Goal: Task Accomplishment & Management: Use online tool/utility

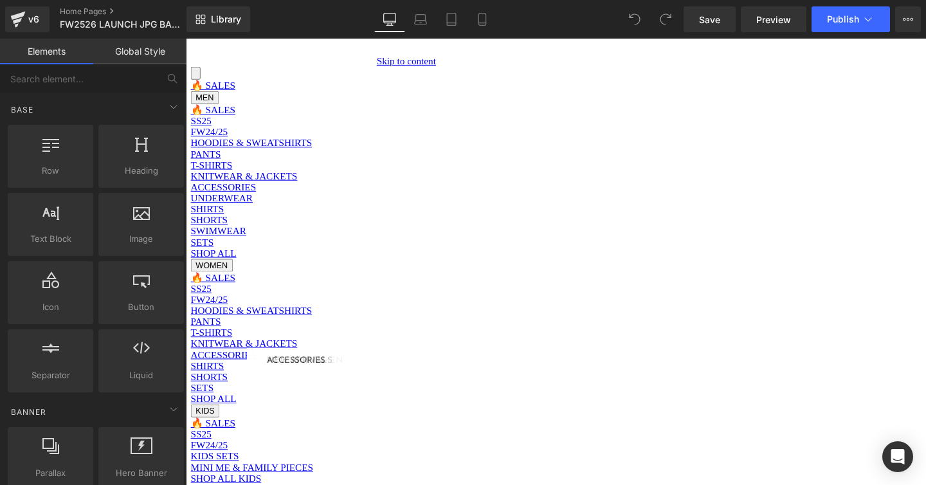
scroll to position [75, 0]
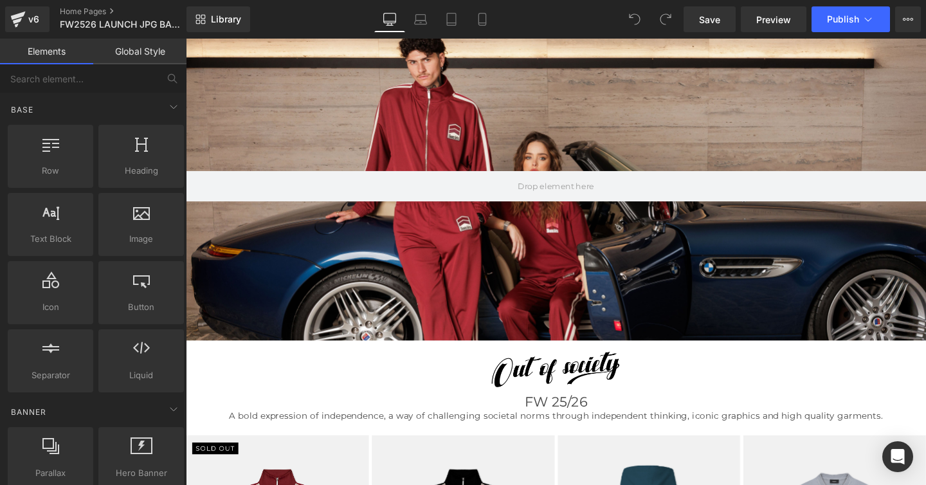
click at [571, 376] on div "Image" at bounding box center [575, 381] width 778 height 50
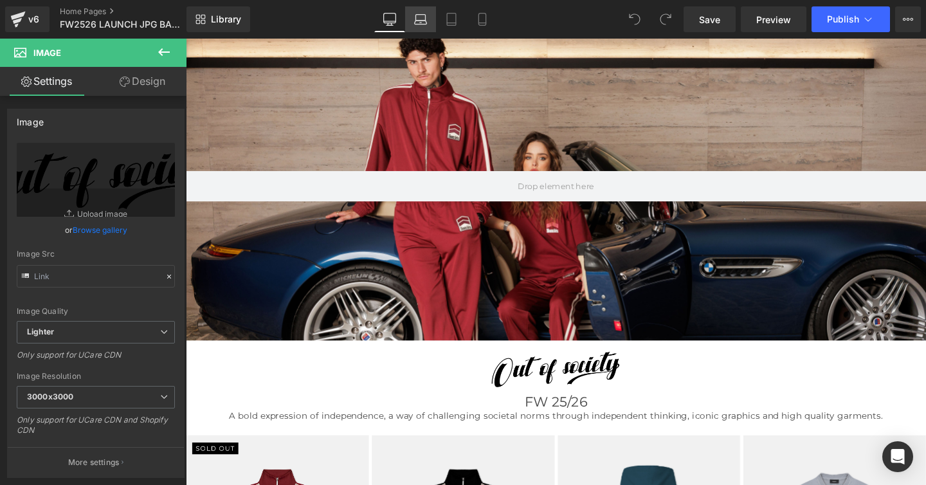
click at [419, 21] on icon at bounding box center [421, 23] width 12 height 4
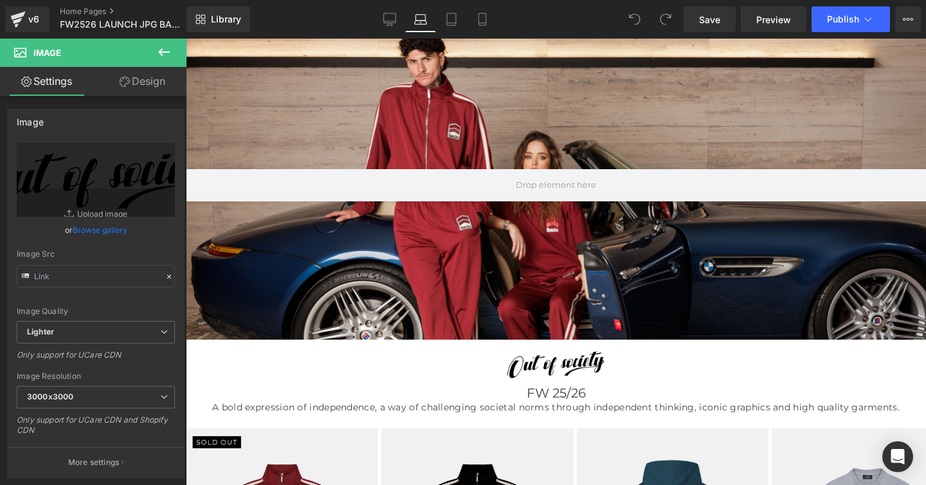
scroll to position [59, 0]
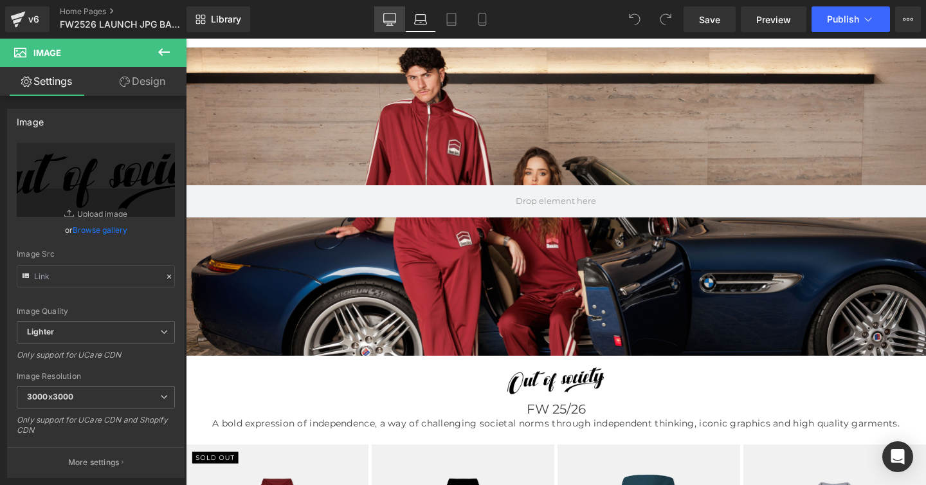
drag, startPoint x: 391, startPoint y: 19, endPoint x: 309, endPoint y: 284, distance: 277.4
click at [391, 19] on icon at bounding box center [389, 19] width 13 height 13
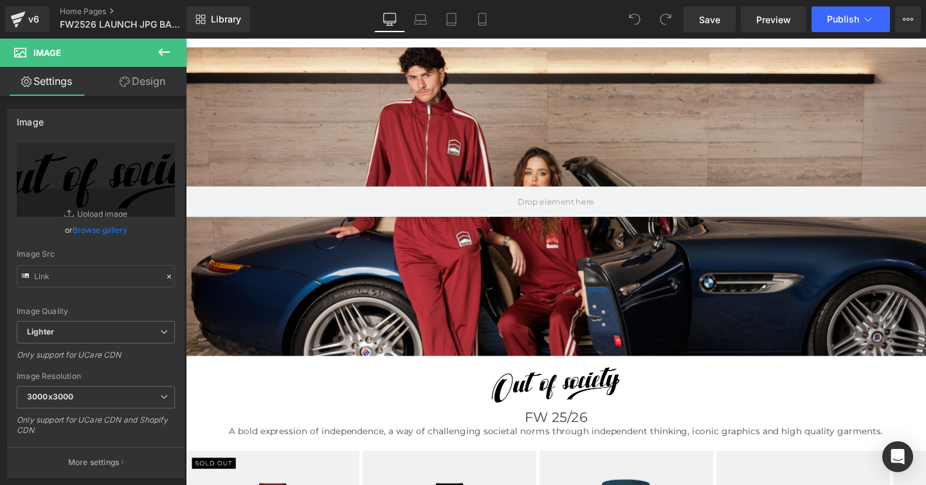
scroll to position [75, 0]
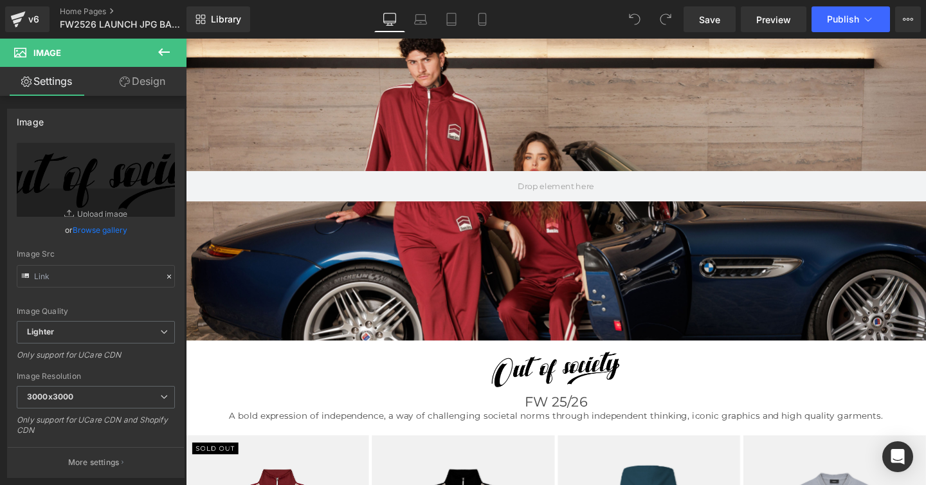
click at [543, 385] on img at bounding box center [575, 381] width 778 height 50
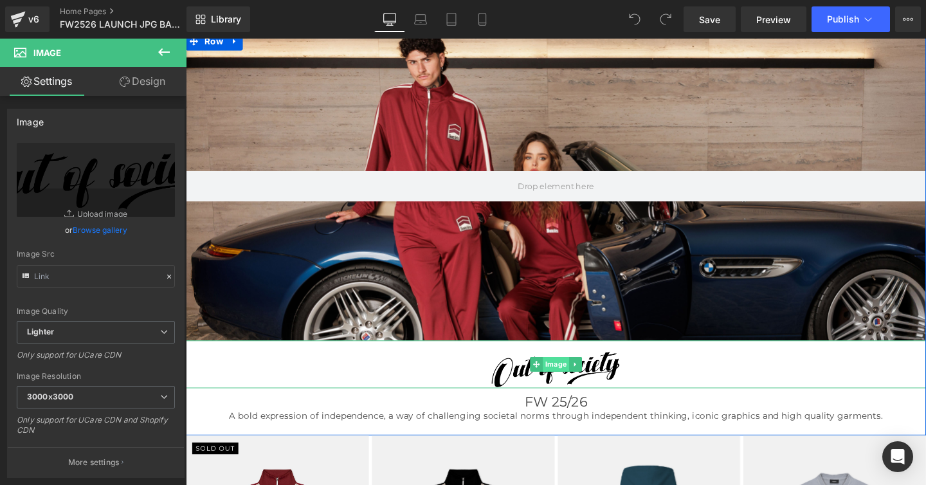
click at [569, 381] on span "Image" at bounding box center [575, 380] width 28 height 15
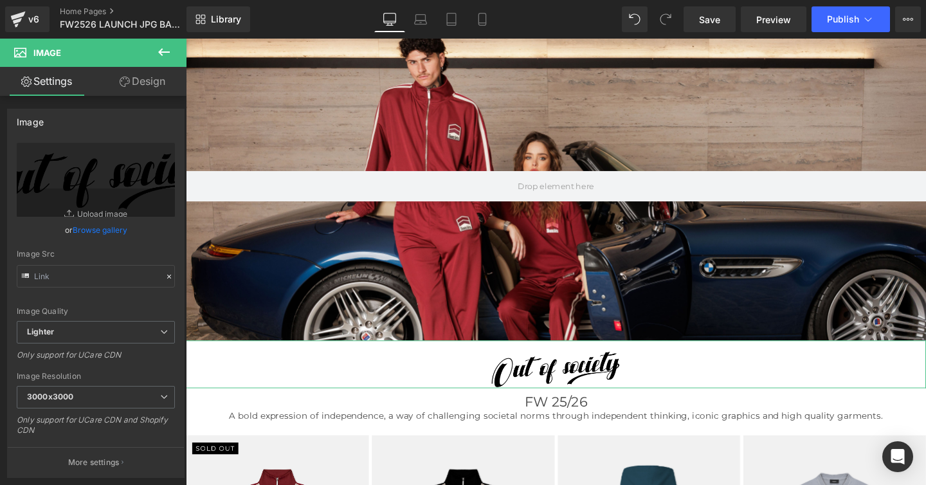
click at [136, 76] on link "Design" at bounding box center [142, 81] width 93 height 29
click at [0, 0] on div "Spacing" at bounding box center [0, 0] width 0 height 0
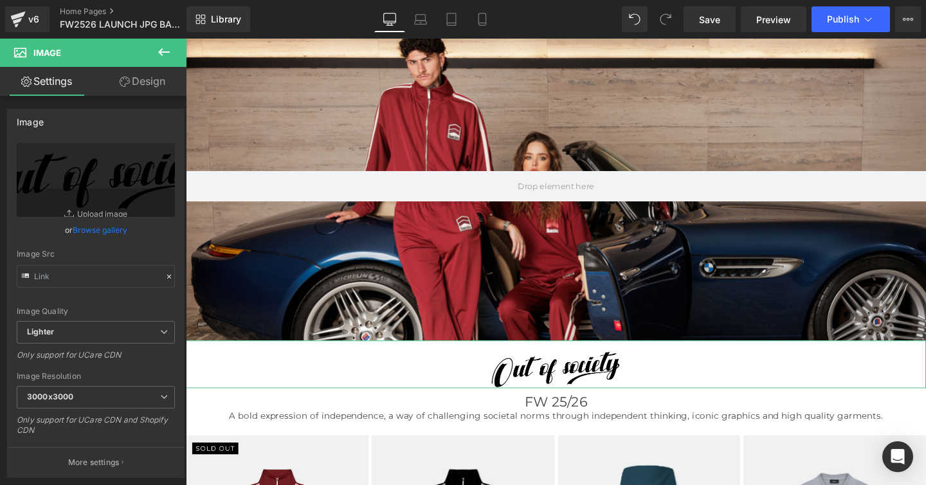
click at [0, 0] on div "Spacing" at bounding box center [0, 0] width 0 height 0
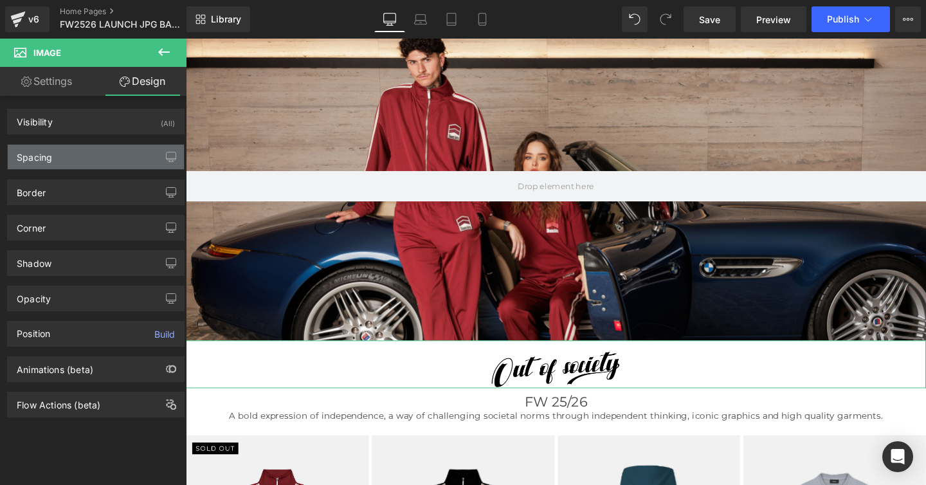
click at [39, 159] on div "Spacing" at bounding box center [34, 154] width 35 height 18
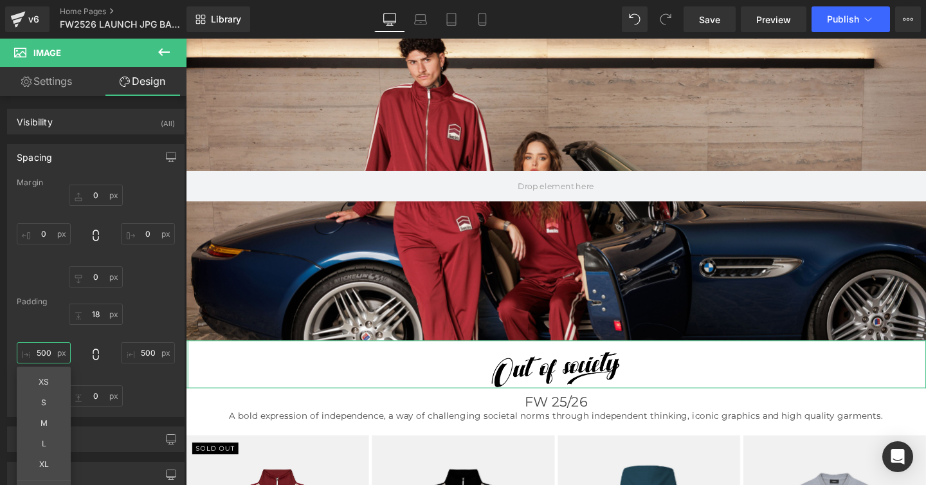
click at [46, 352] on input "text" at bounding box center [44, 352] width 54 height 21
click at [45, 352] on input "text" at bounding box center [44, 352] width 54 height 21
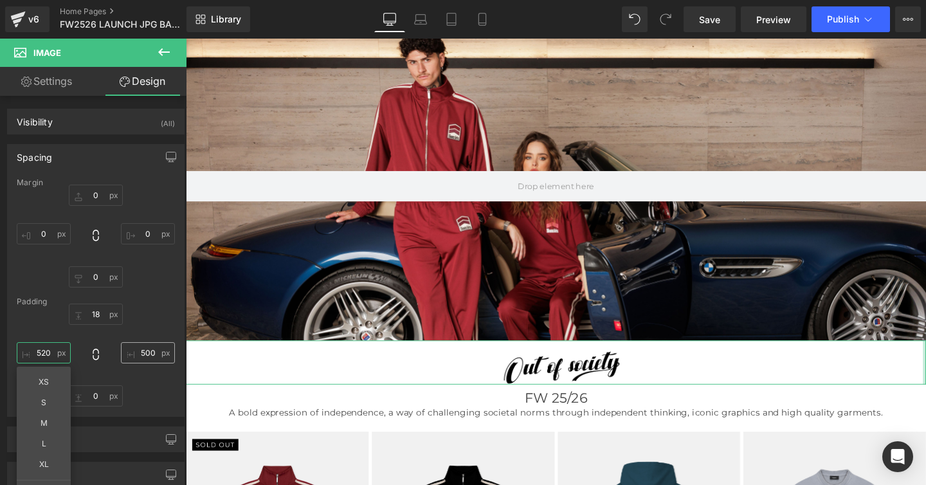
type input "520"
click at [144, 352] on input "text" at bounding box center [148, 352] width 54 height 21
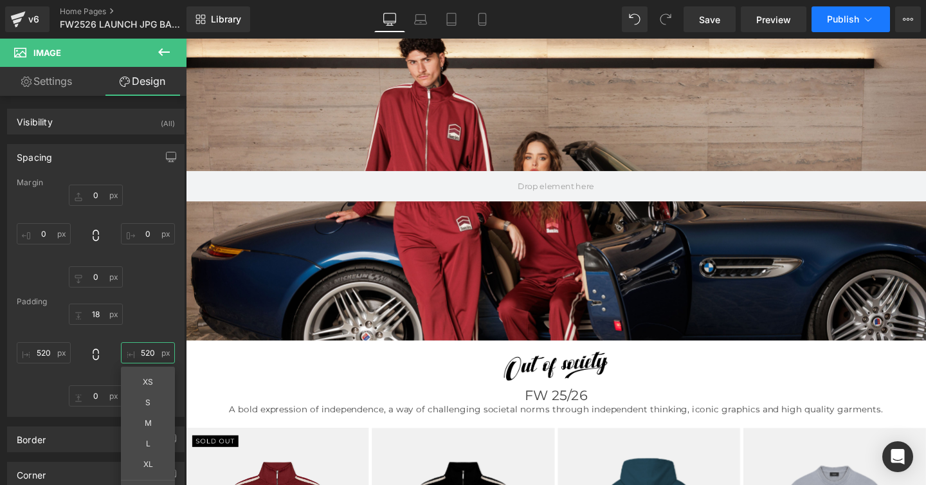
type input "520"
click at [835, 21] on span "Publish" at bounding box center [843, 19] width 32 height 10
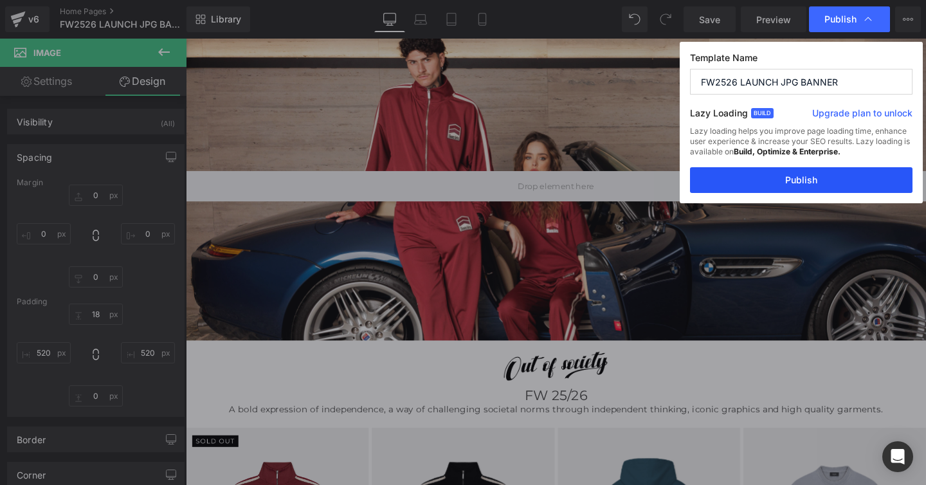
click at [811, 179] on button "Publish" at bounding box center [801, 180] width 222 height 26
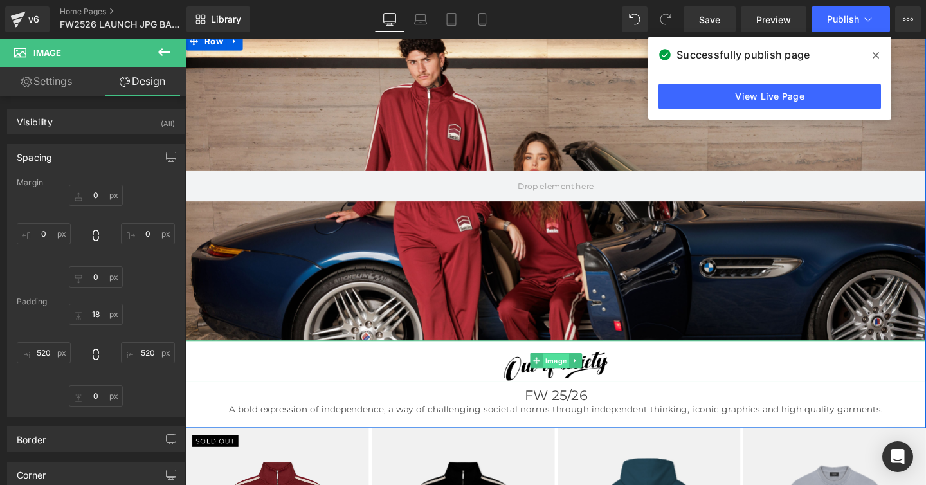
click at [568, 384] on span "Image" at bounding box center [575, 376] width 28 height 15
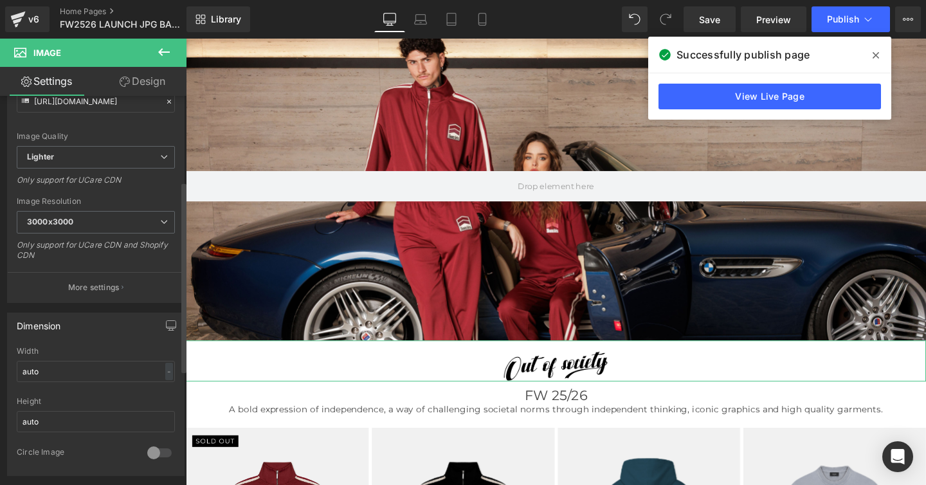
scroll to position [177, 0]
click at [136, 91] on link "Design" at bounding box center [142, 81] width 93 height 29
click at [0, 0] on div "Spacing" at bounding box center [0, 0] width 0 height 0
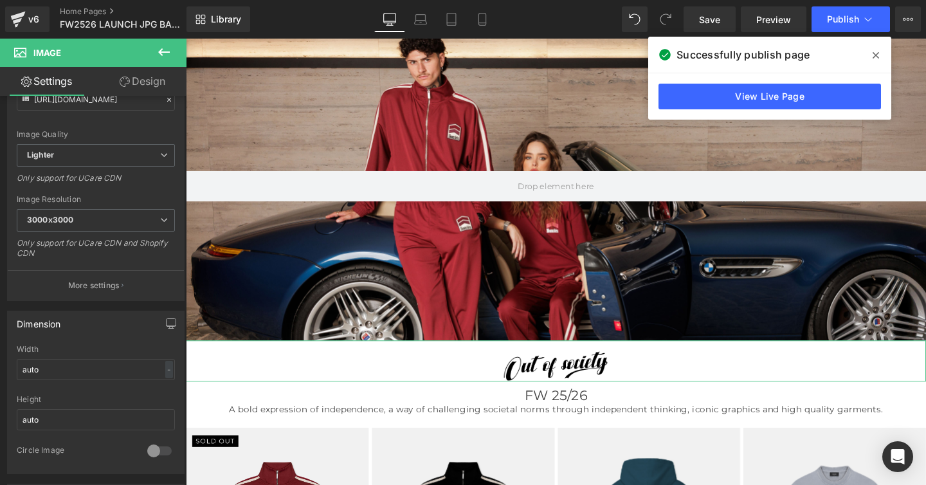
click at [0, 0] on div "Spacing" at bounding box center [0, 0] width 0 height 0
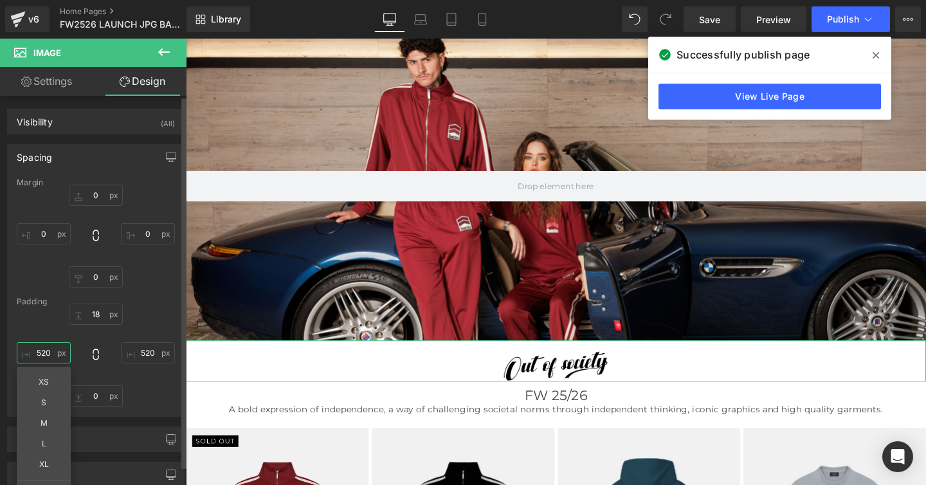
click at [46, 349] on input "520" at bounding box center [44, 352] width 54 height 21
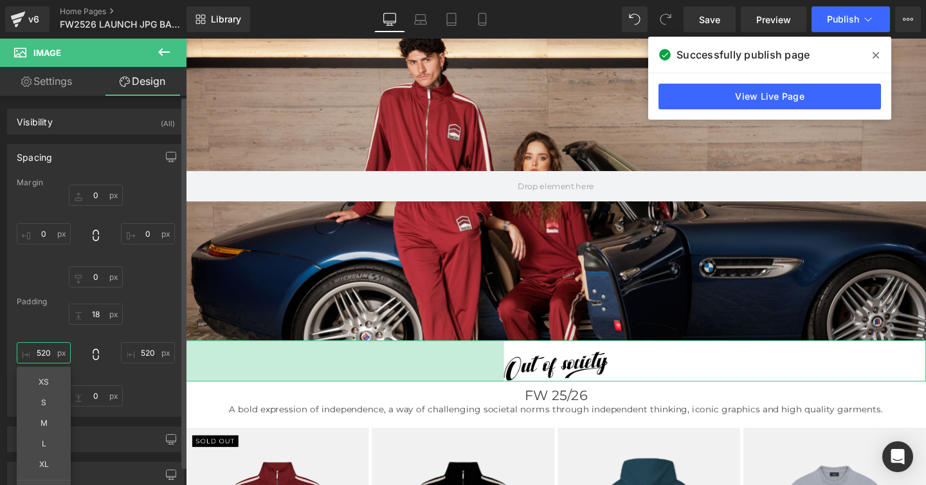
click at [46, 355] on input "520" at bounding box center [44, 352] width 54 height 21
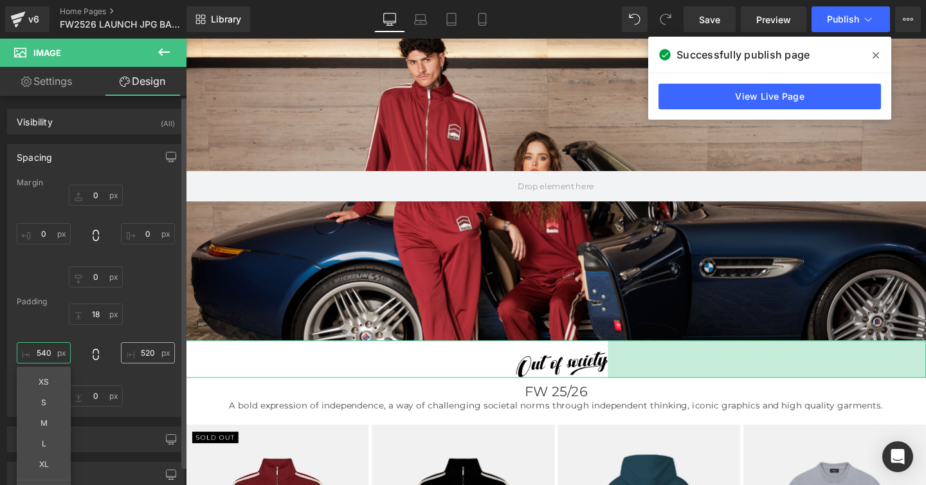
type input "540"
click at [144, 352] on input "520" at bounding box center [148, 352] width 54 height 21
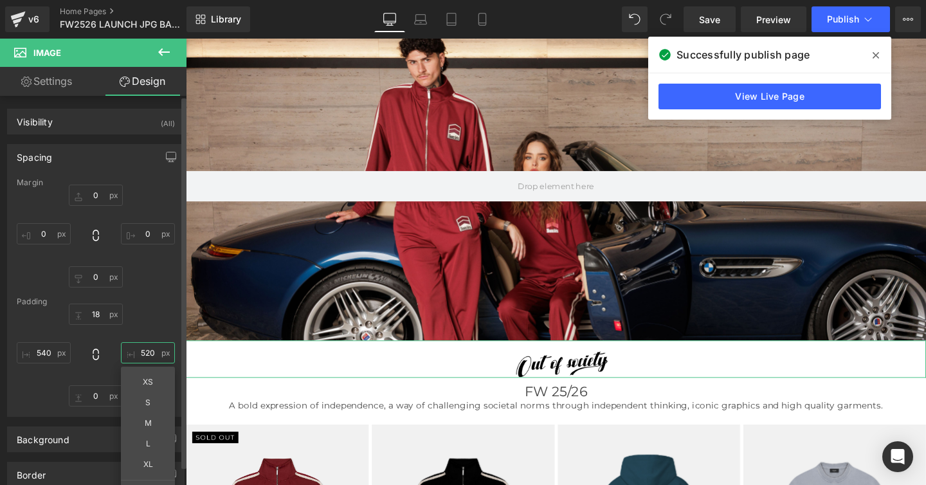
click at [144, 351] on input "520" at bounding box center [148, 352] width 54 height 21
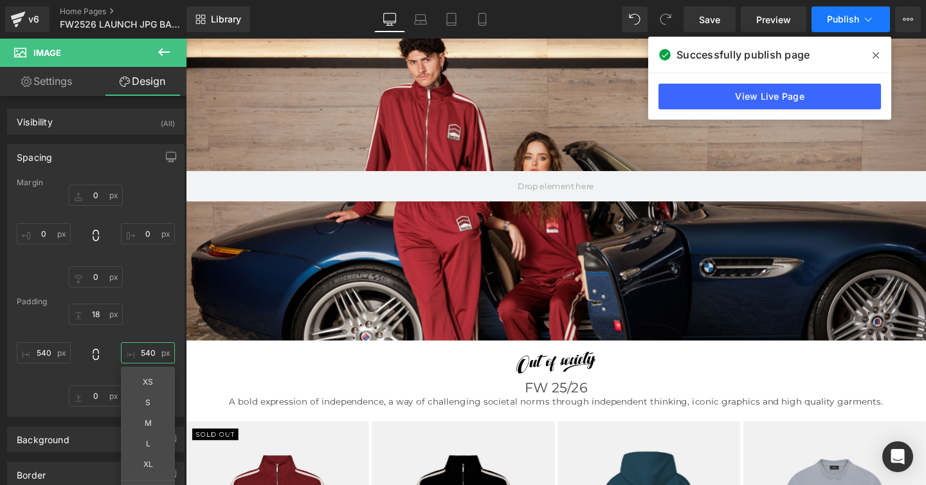
type input "540"
click at [845, 20] on span "Publish" at bounding box center [843, 19] width 32 height 10
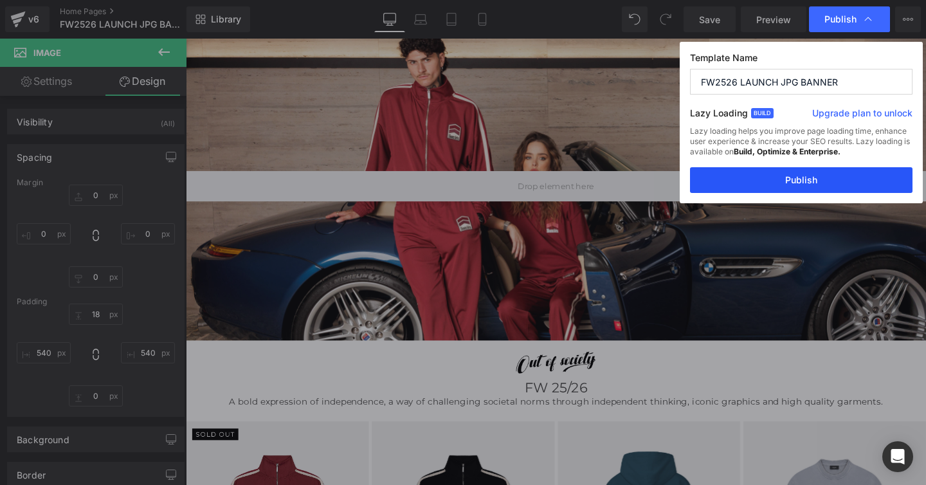
click at [781, 181] on button "Publish" at bounding box center [801, 180] width 222 height 26
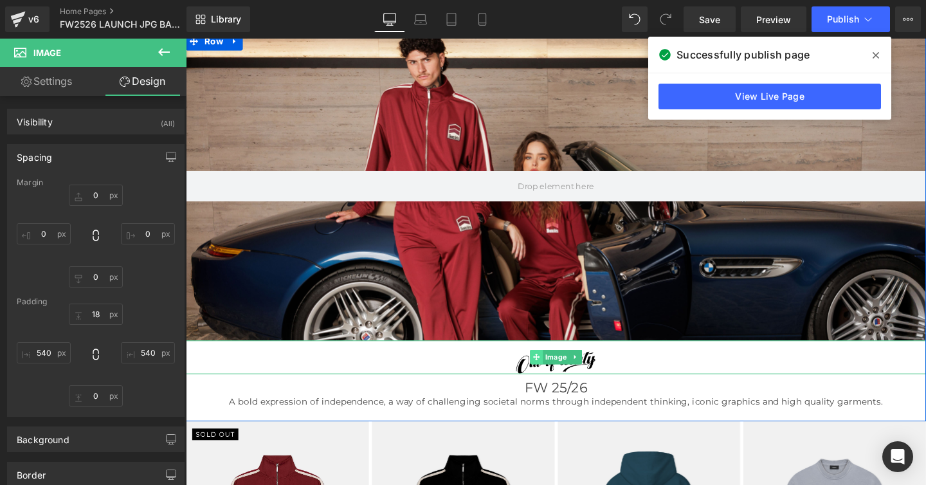
click at [559, 379] on span at bounding box center [555, 372] width 14 height 15
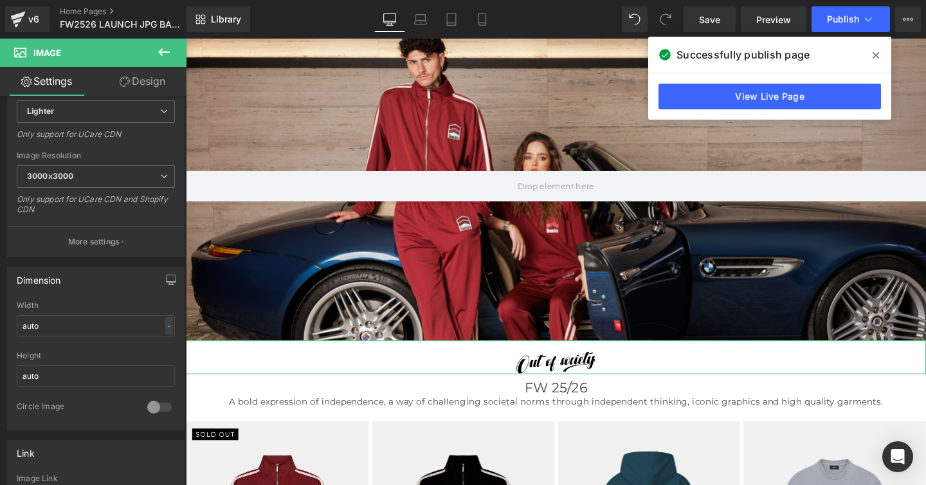
scroll to position [239, 0]
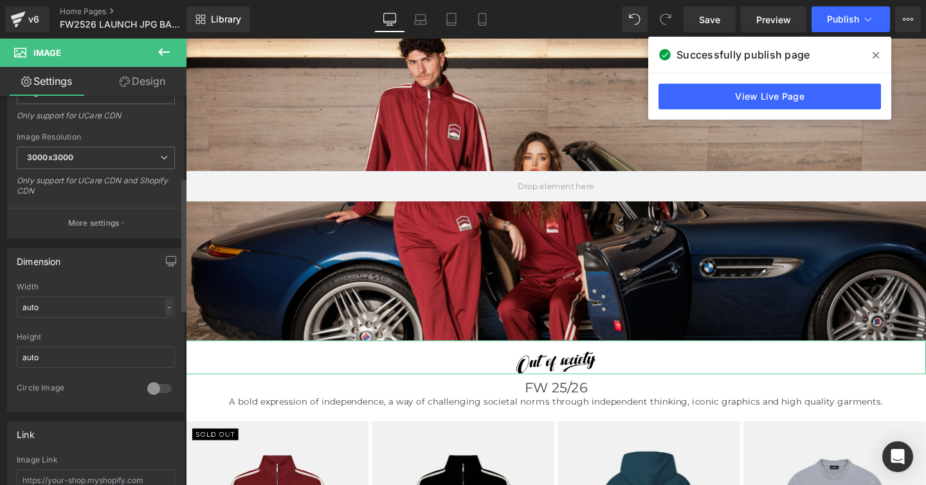
click at [165, 306] on div "-" at bounding box center [169, 306] width 8 height 17
click at [161, 325] on li "%" at bounding box center [166, 327] width 16 height 19
click at [35, 305] on input "auto" at bounding box center [96, 306] width 158 height 21
click at [37, 308] on input "auto" at bounding box center [96, 306] width 158 height 21
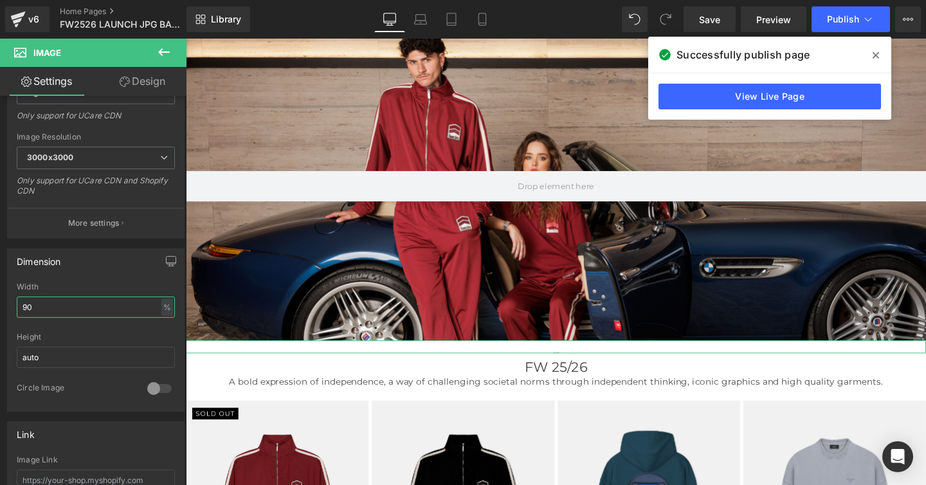
type input "90"
click at [147, 80] on link "Design" at bounding box center [142, 81] width 93 height 29
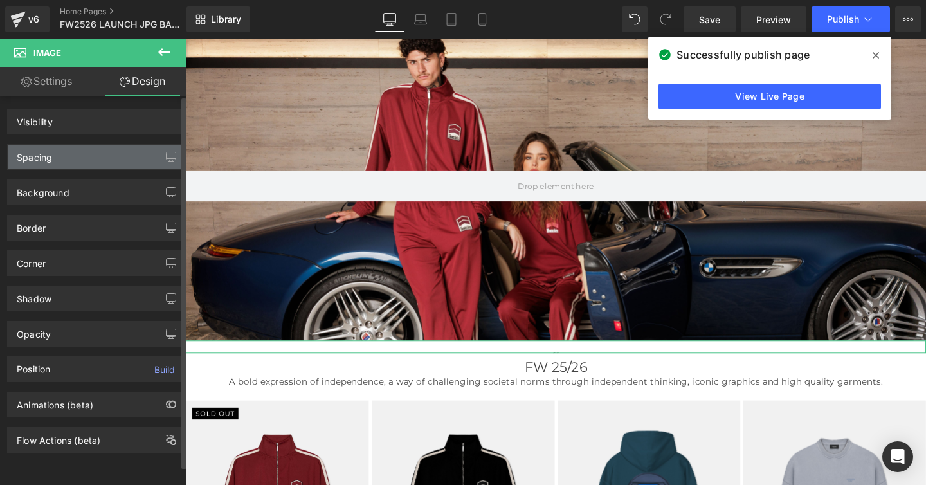
click at [36, 157] on div "Spacing" at bounding box center [34, 154] width 35 height 18
click at [37, 159] on div "Spacing" at bounding box center [34, 154] width 35 height 18
click at [33, 157] on div "Spacing" at bounding box center [34, 154] width 35 height 18
click at [33, 156] on div "Spacing" at bounding box center [34, 154] width 35 height 18
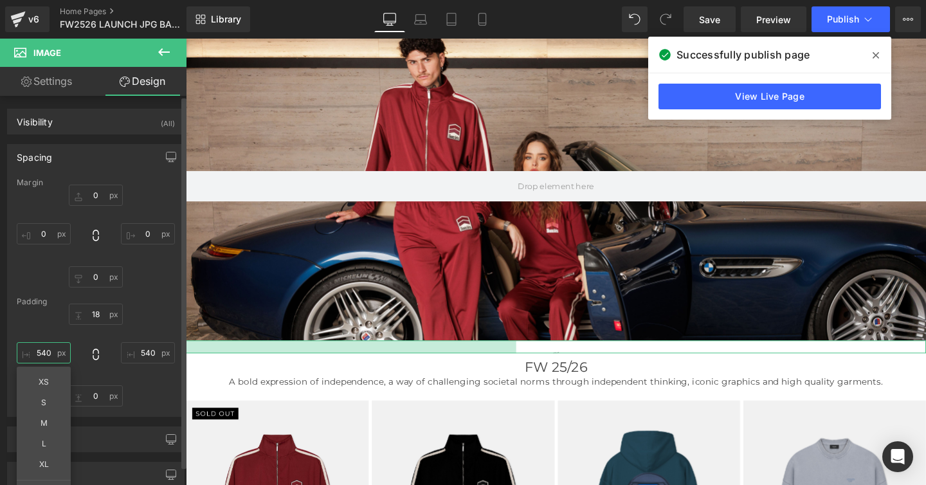
click at [46, 353] on input "540" at bounding box center [44, 352] width 54 height 21
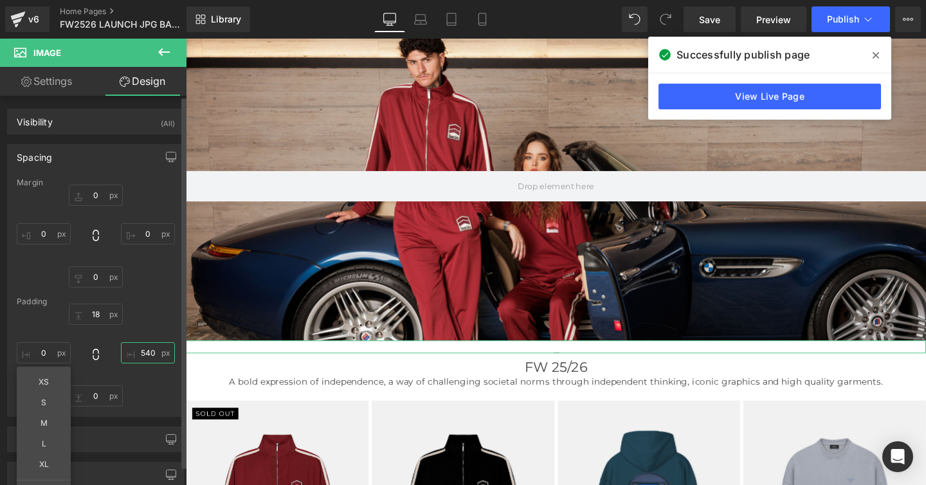
click at [143, 354] on input "540" at bounding box center [148, 352] width 54 height 21
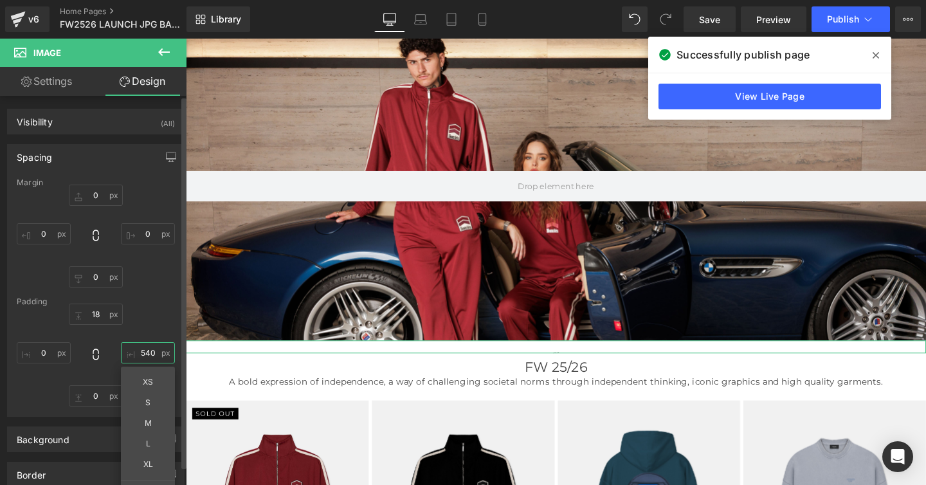
click at [143, 354] on input "540" at bounding box center [148, 352] width 54 height 21
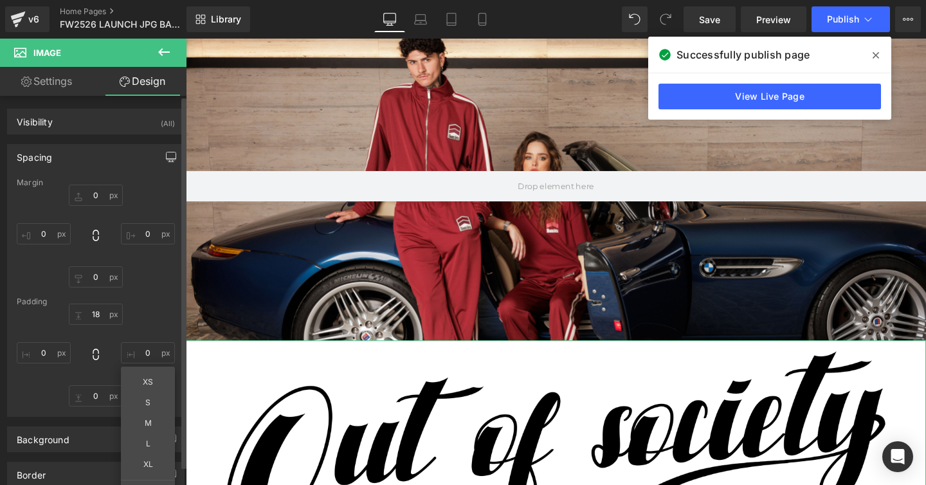
click at [168, 152] on icon "button" at bounding box center [171, 157] width 10 height 10
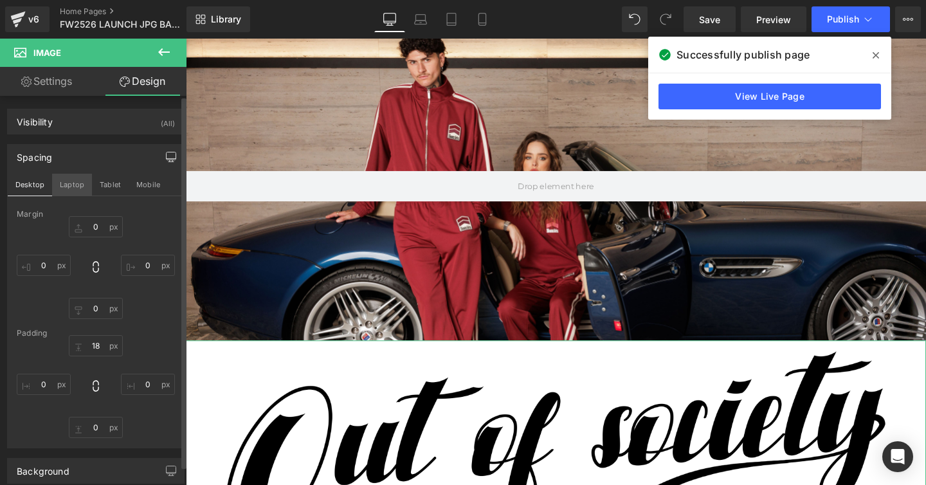
click at [68, 188] on button "Laptop" at bounding box center [72, 185] width 40 height 22
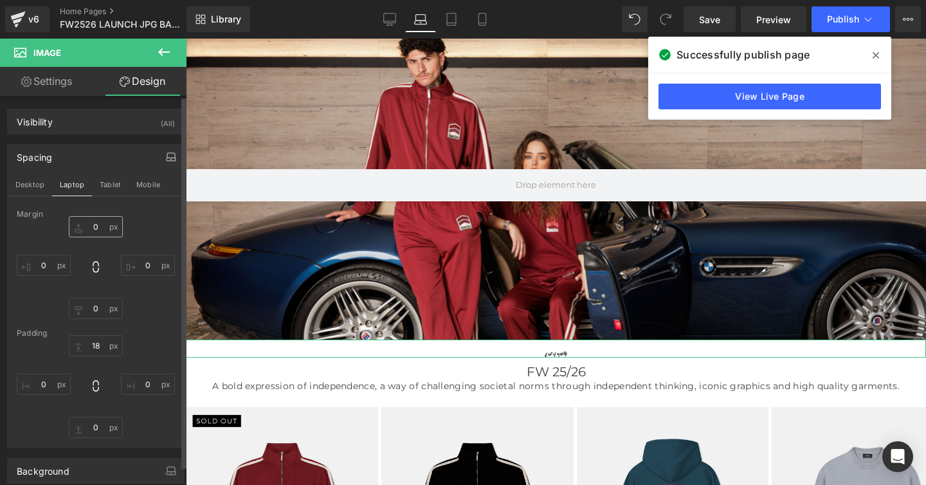
scroll to position [59, 0]
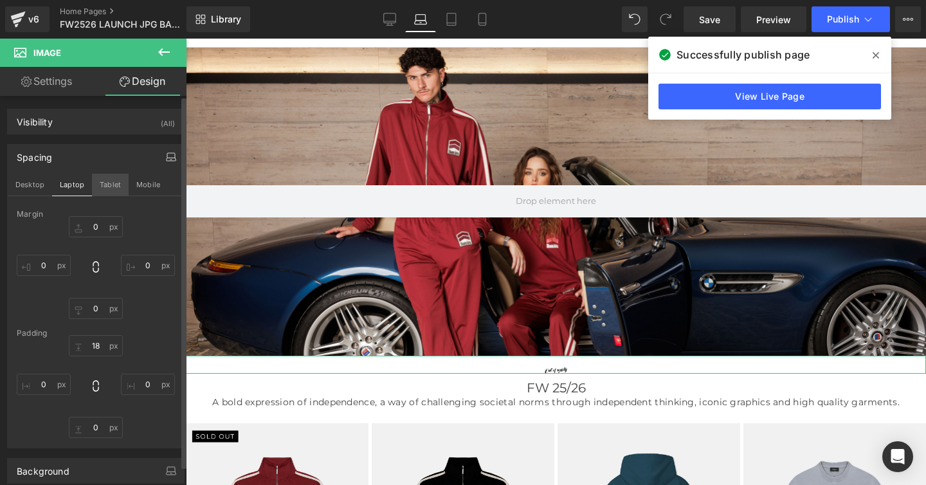
click at [111, 185] on button "Tablet" at bounding box center [110, 185] width 37 height 22
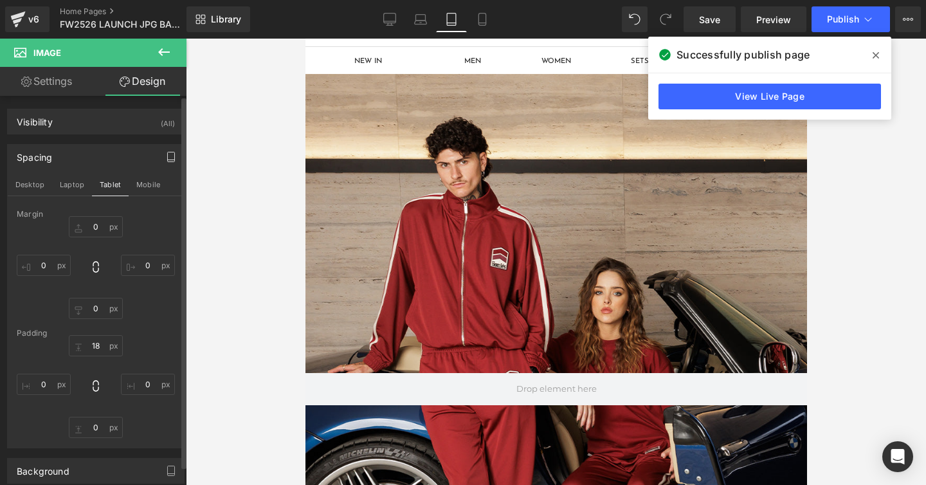
scroll to position [0, 0]
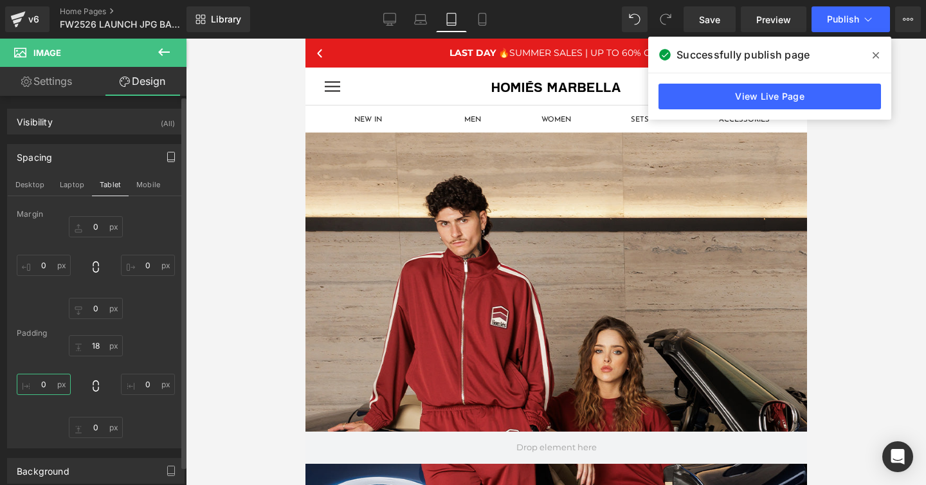
click at [42, 385] on input "text" at bounding box center [44, 384] width 54 height 21
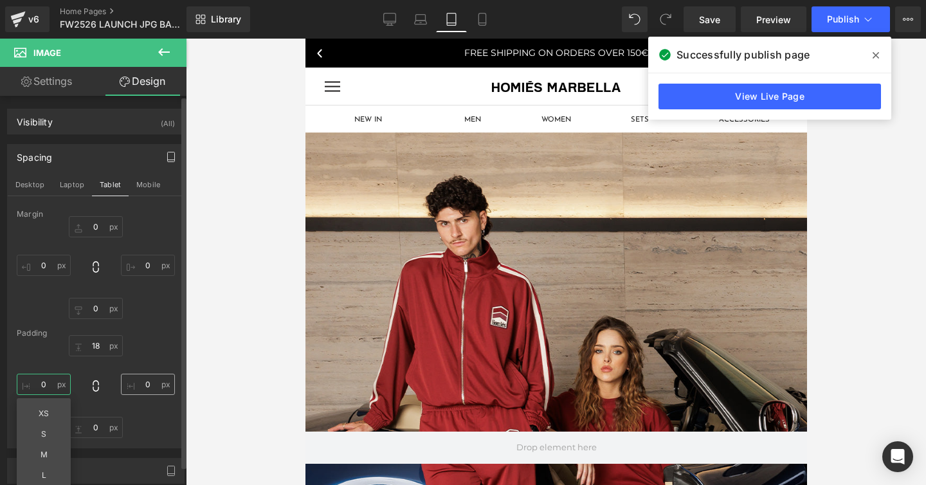
type input "0"
click at [139, 381] on input "text" at bounding box center [148, 384] width 54 height 21
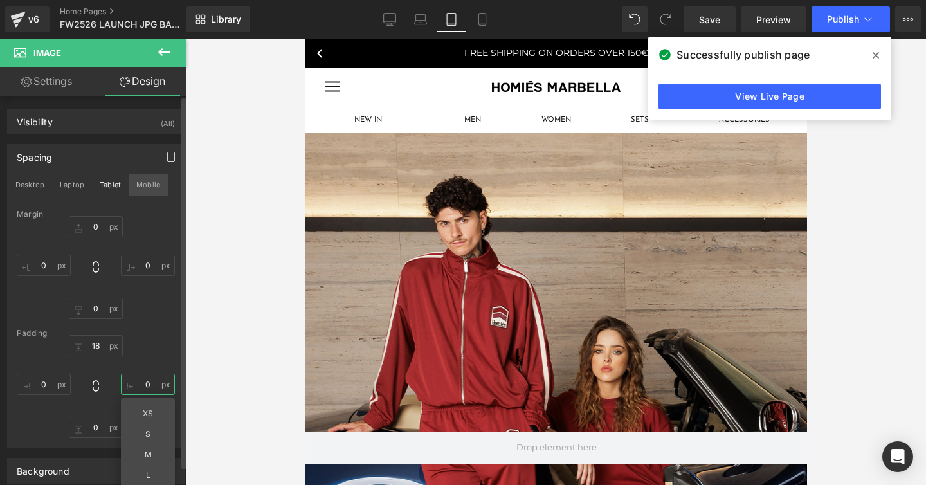
type input "0"
click at [141, 188] on button "Mobile" at bounding box center [148, 185] width 39 height 22
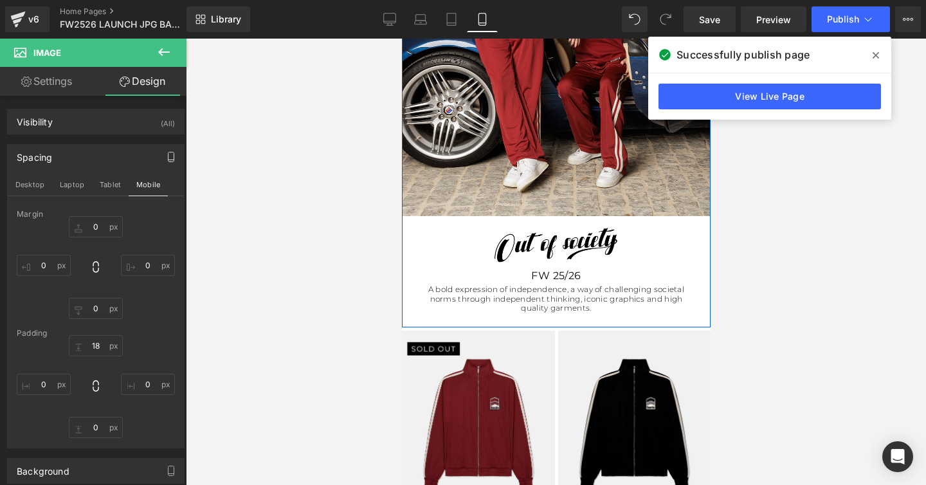
scroll to position [316, 0]
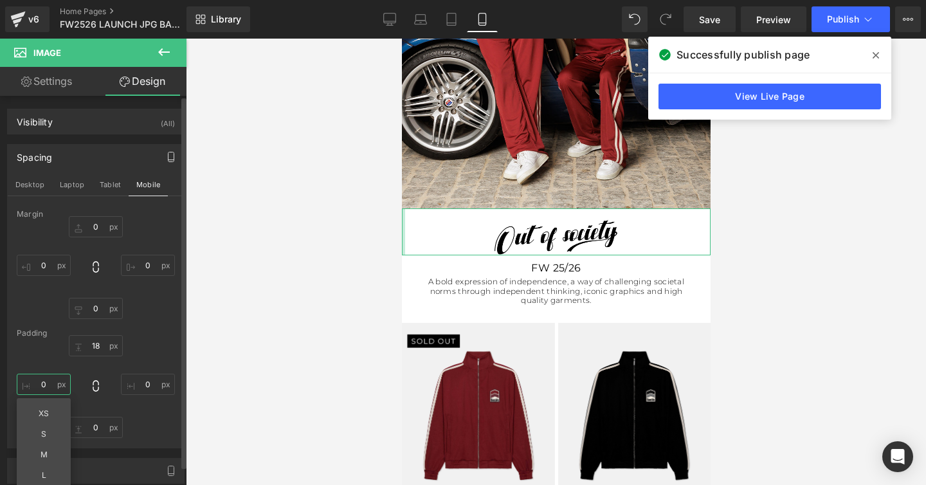
click at [51, 386] on input "0" at bounding box center [44, 384] width 54 height 21
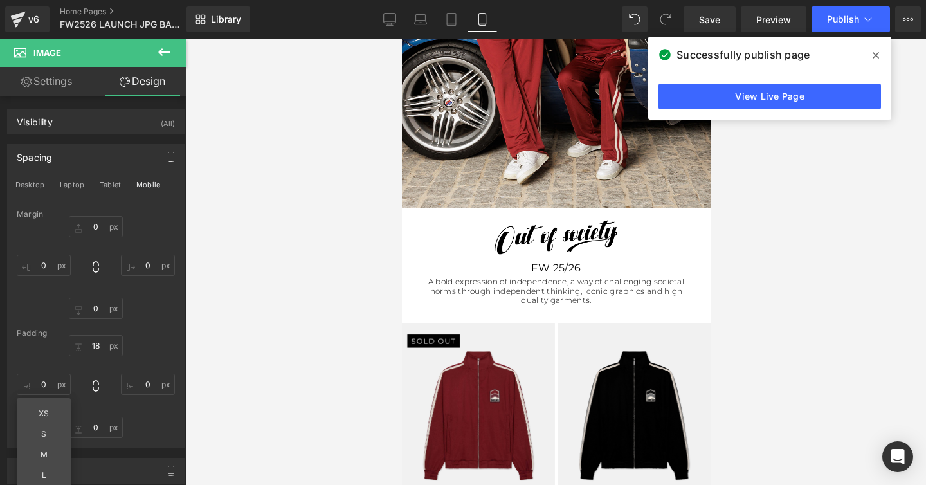
click at [523, 239] on img at bounding box center [556, 231] width 278 height 47
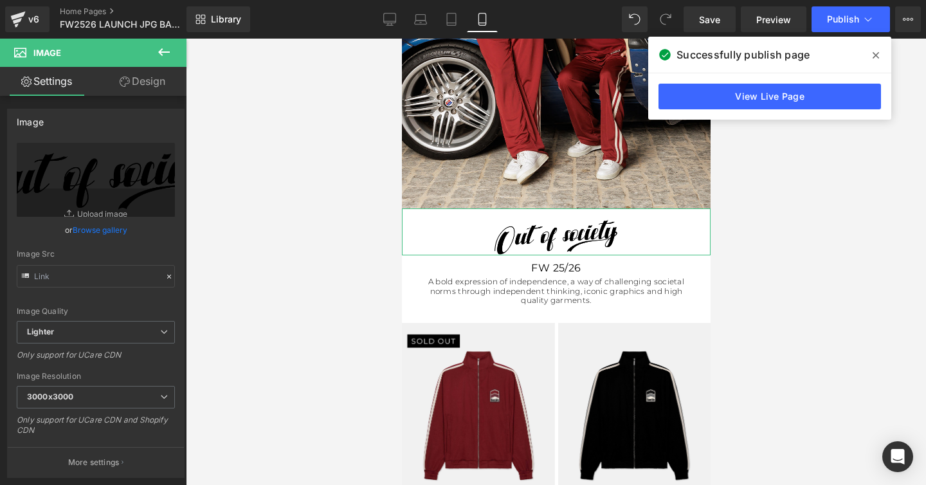
click at [145, 87] on link "Design" at bounding box center [142, 81] width 93 height 29
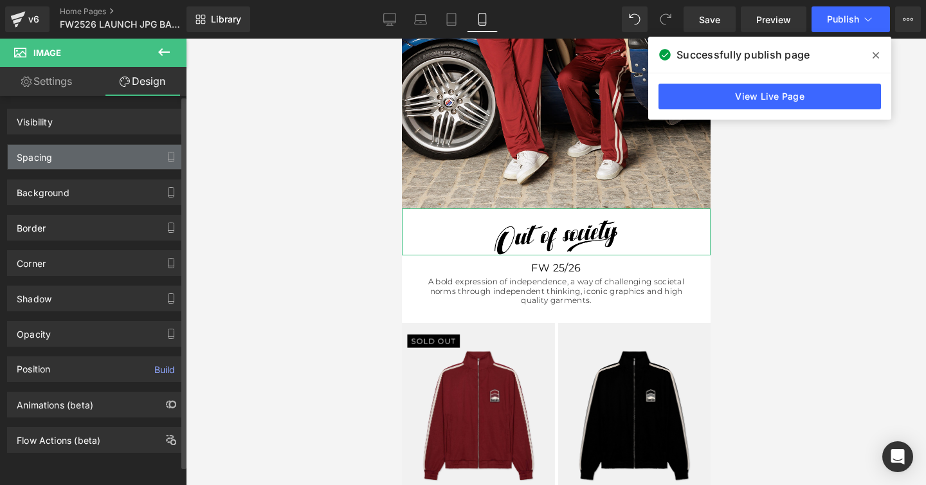
click at [34, 154] on div "Spacing" at bounding box center [34, 154] width 35 height 18
click at [35, 158] on div "Spacing" at bounding box center [34, 154] width 35 height 18
click at [37, 161] on div "Spacing" at bounding box center [34, 154] width 35 height 18
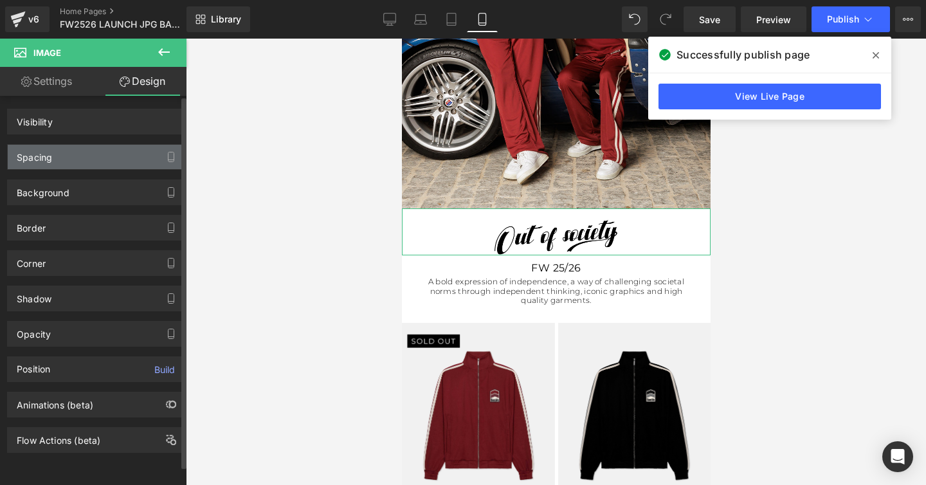
click at [38, 152] on div "Spacing" at bounding box center [34, 154] width 35 height 18
click at [38, 158] on div "Spacing" at bounding box center [34, 154] width 35 height 18
click at [41, 158] on div "Spacing" at bounding box center [34, 154] width 35 height 18
click at [37, 158] on div "Spacing" at bounding box center [34, 154] width 35 height 18
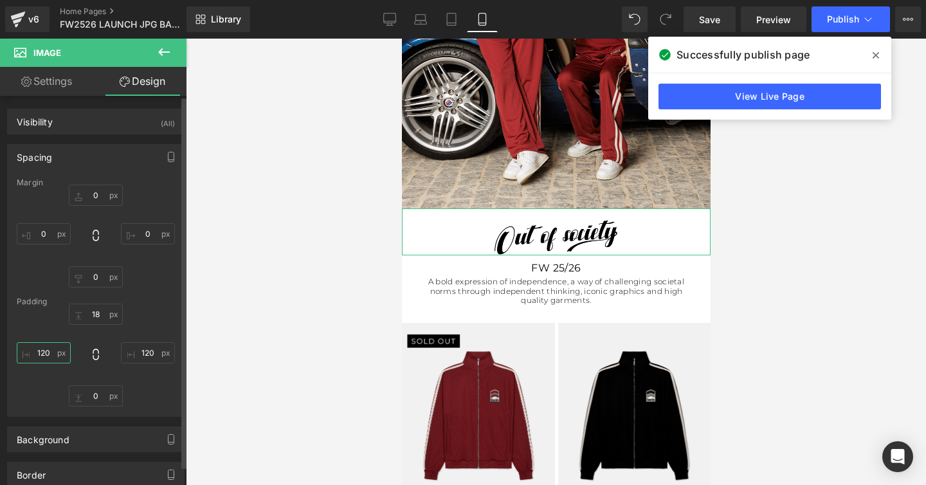
click at [46, 350] on input "120" at bounding box center [44, 352] width 54 height 21
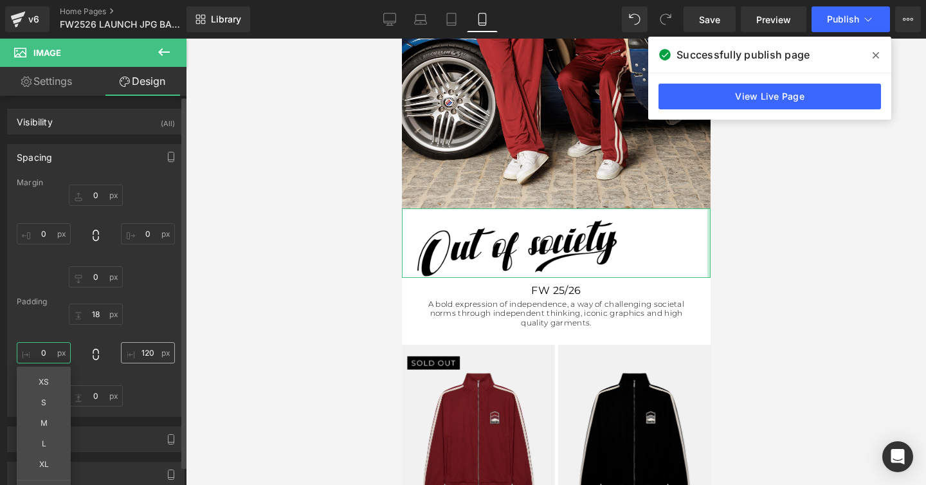
type input "0"
click at [147, 353] on input "120" at bounding box center [148, 352] width 54 height 21
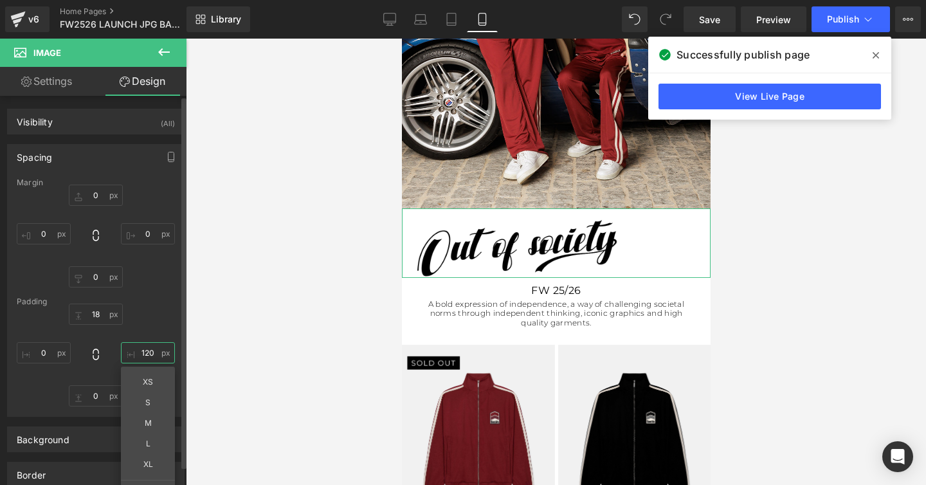
type input "0"
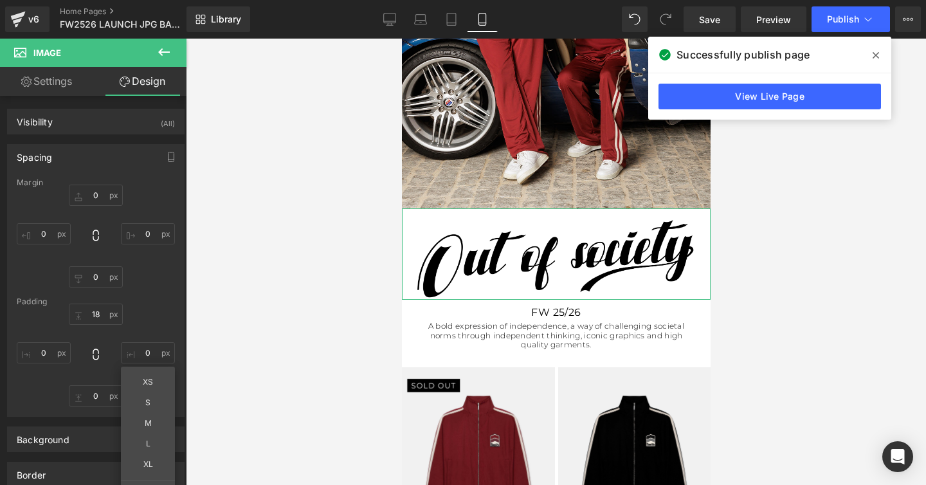
click at [55, 83] on link "Settings" at bounding box center [46, 81] width 93 height 29
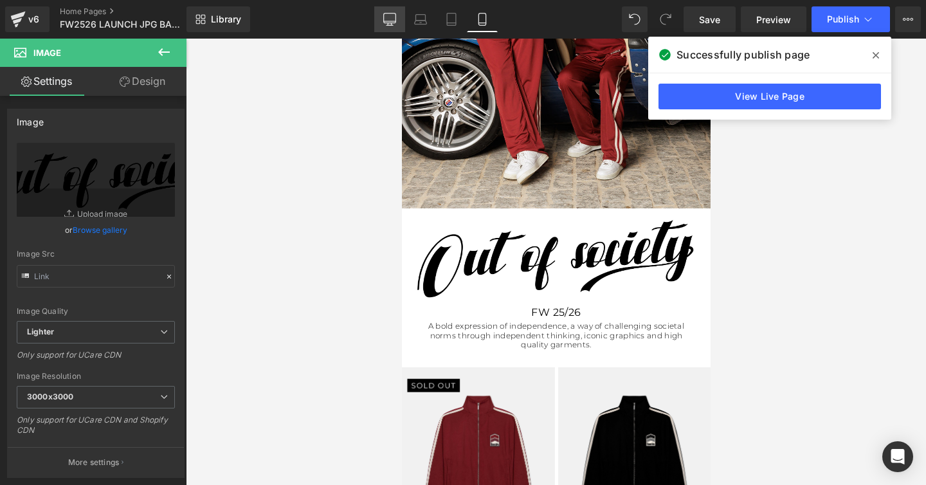
click at [389, 17] on icon at bounding box center [389, 19] width 13 height 13
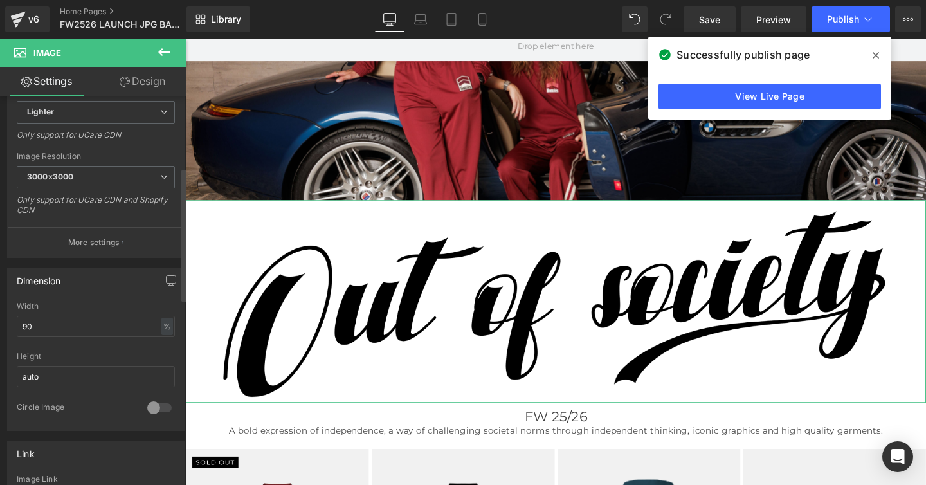
scroll to position [224, 0]
click at [30, 325] on input "90" at bounding box center [96, 321] width 158 height 21
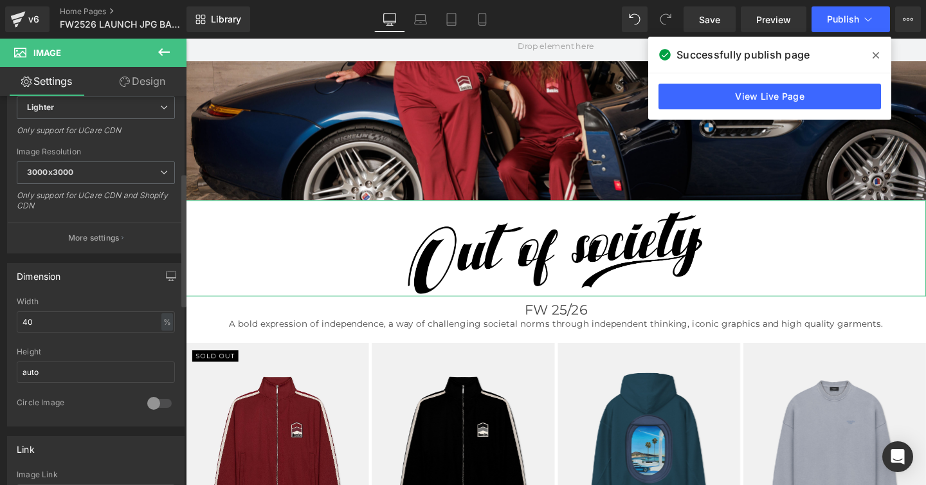
click at [62, 300] on div "Width" at bounding box center [96, 301] width 158 height 9
drag, startPoint x: 28, startPoint y: 322, endPoint x: 19, endPoint y: 322, distance: 8.4
click at [19, 322] on input "40" at bounding box center [96, 321] width 158 height 21
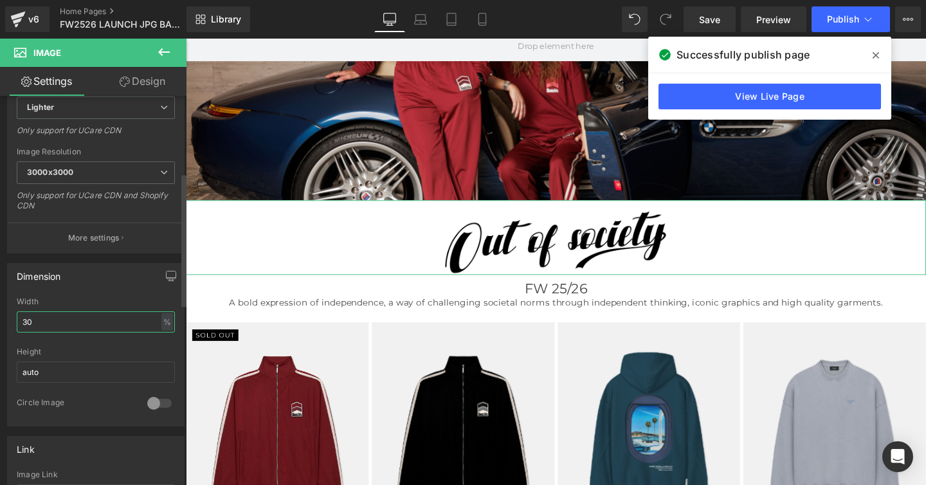
drag, startPoint x: 28, startPoint y: 323, endPoint x: 12, endPoint y: 322, distance: 15.5
click at [14, 323] on div "90% Width 30 % % px auto Height auto 0 Circle Image" at bounding box center [96, 361] width 176 height 129
type input "20"
click at [85, 298] on div "Width" at bounding box center [96, 301] width 158 height 9
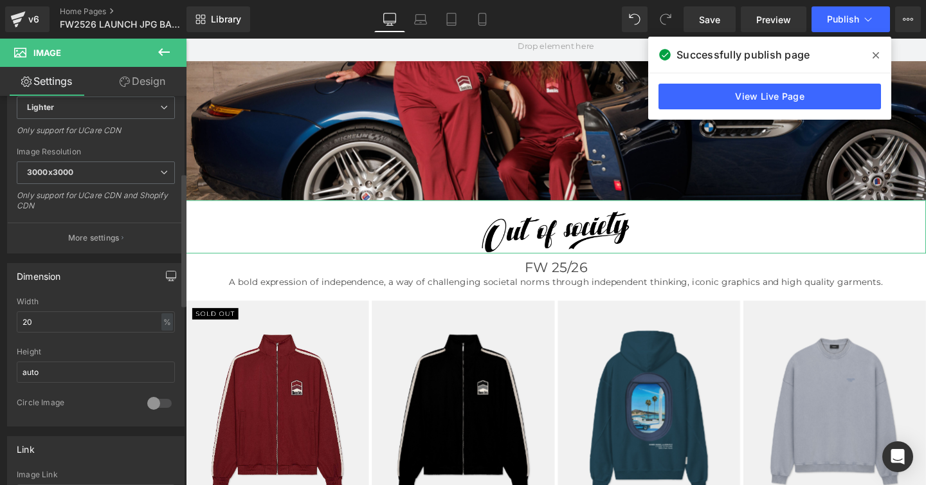
click at [166, 274] on icon "button" at bounding box center [171, 276] width 10 height 10
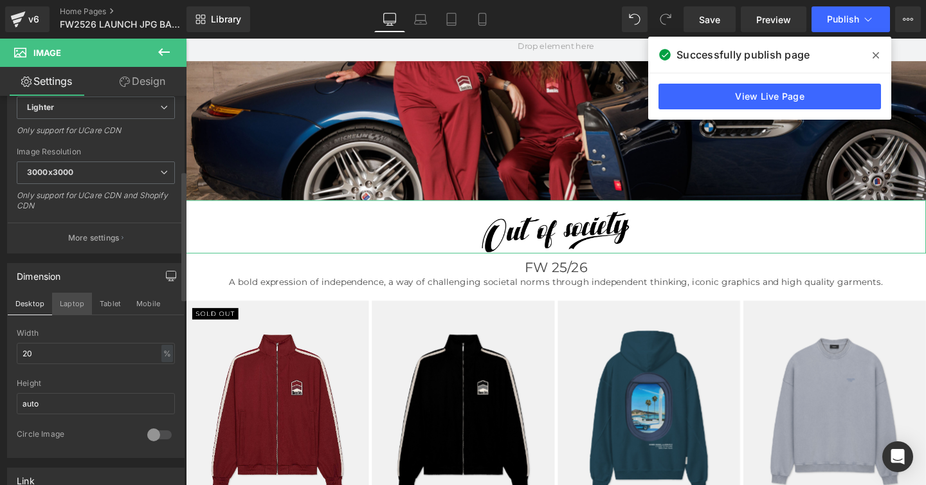
click at [69, 303] on button "Laptop" at bounding box center [72, 304] width 40 height 22
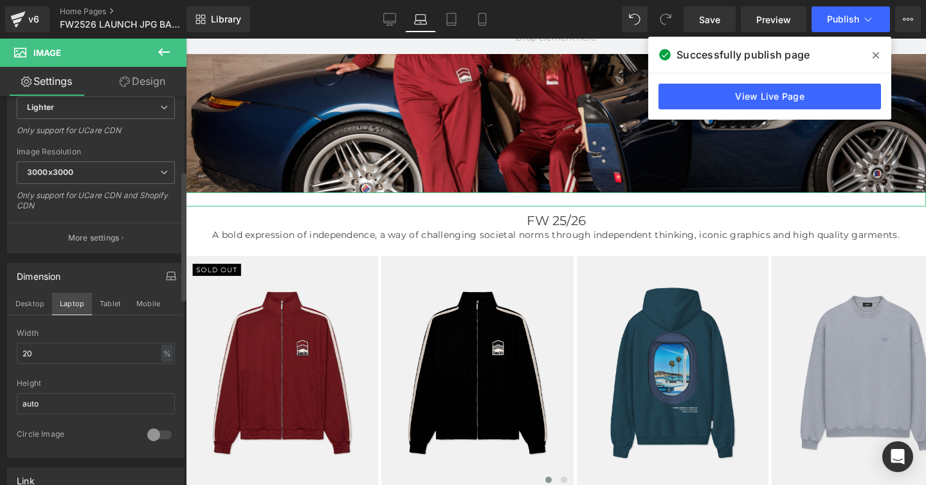
scroll to position [206, 0]
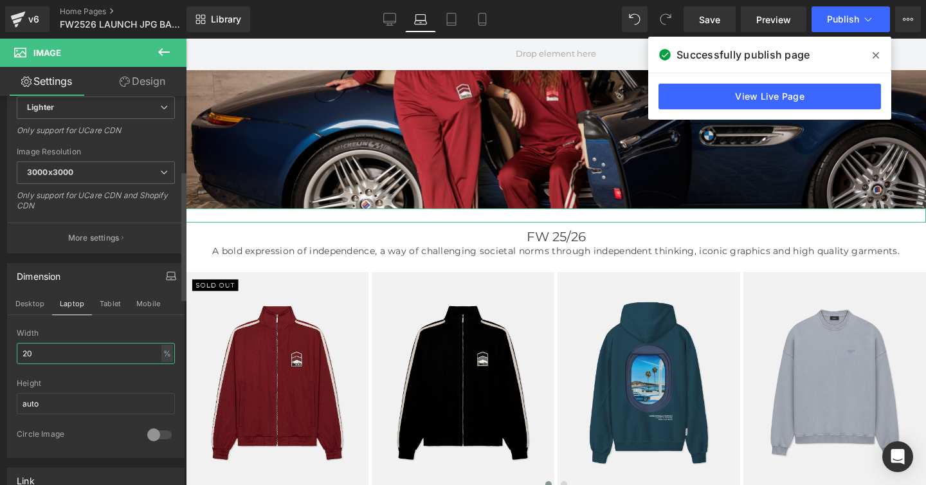
click at [78, 358] on input "20" at bounding box center [96, 353] width 158 height 21
click at [150, 82] on link "Design" at bounding box center [142, 81] width 93 height 29
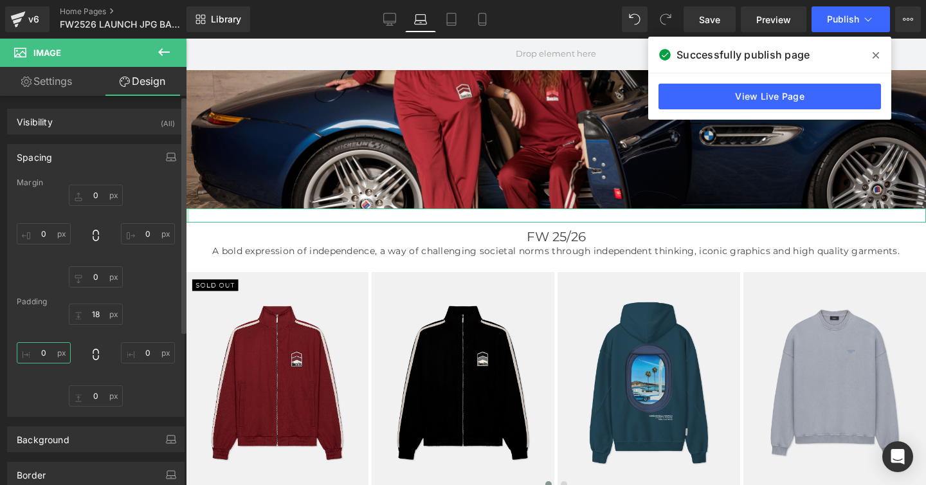
click at [42, 352] on input "0" at bounding box center [44, 352] width 54 height 21
type input "0"
click at [136, 353] on input "0" at bounding box center [148, 352] width 54 height 21
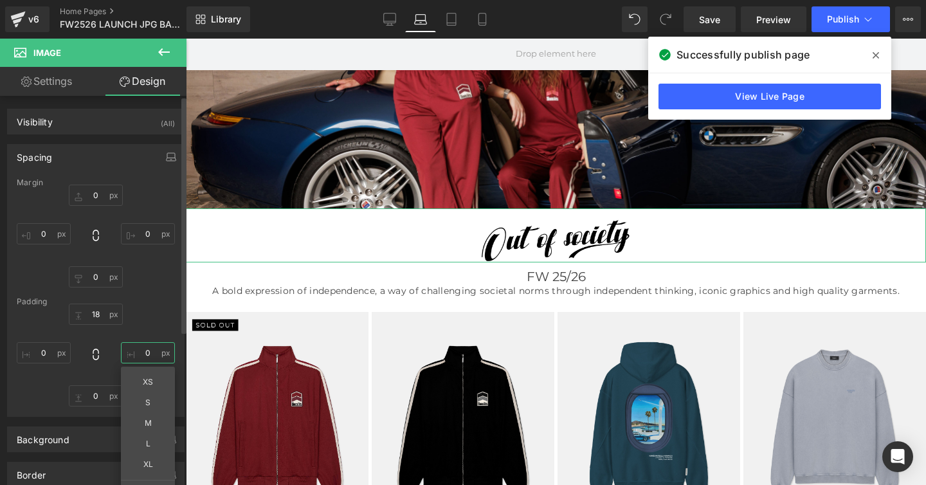
type input "0"
click at [150, 321] on div "18 0 XS S M L XL Edit Value 0 0" at bounding box center [96, 354] width 158 height 103
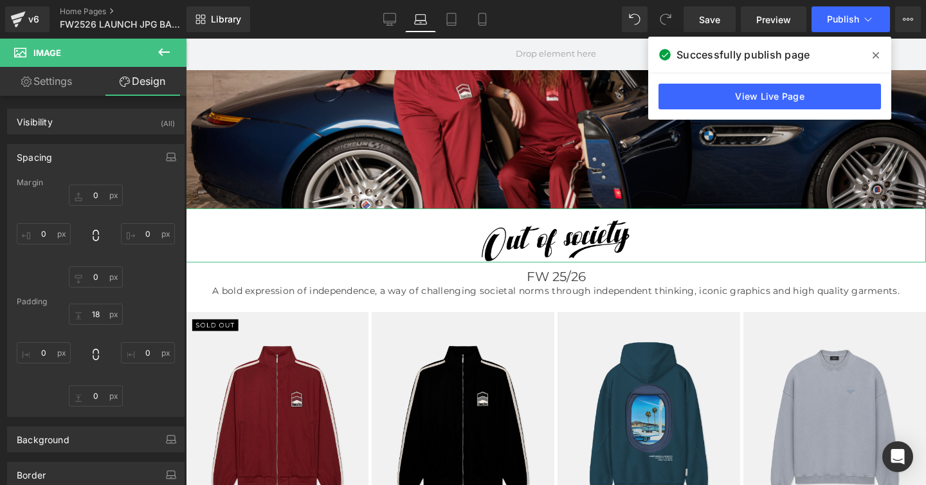
click at [59, 84] on link "Settings" at bounding box center [46, 81] width 93 height 29
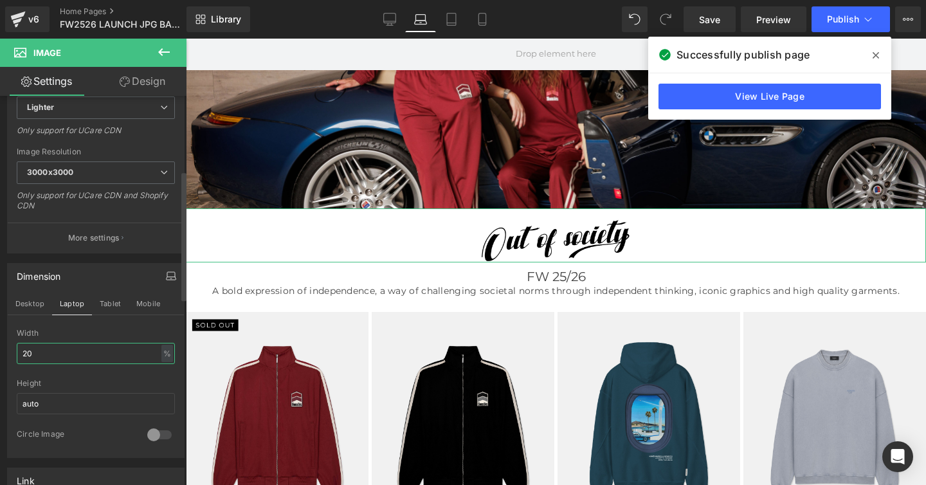
click at [37, 355] on input "20" at bounding box center [96, 353] width 158 height 21
click at [29, 305] on button "Desktop" at bounding box center [30, 304] width 44 height 22
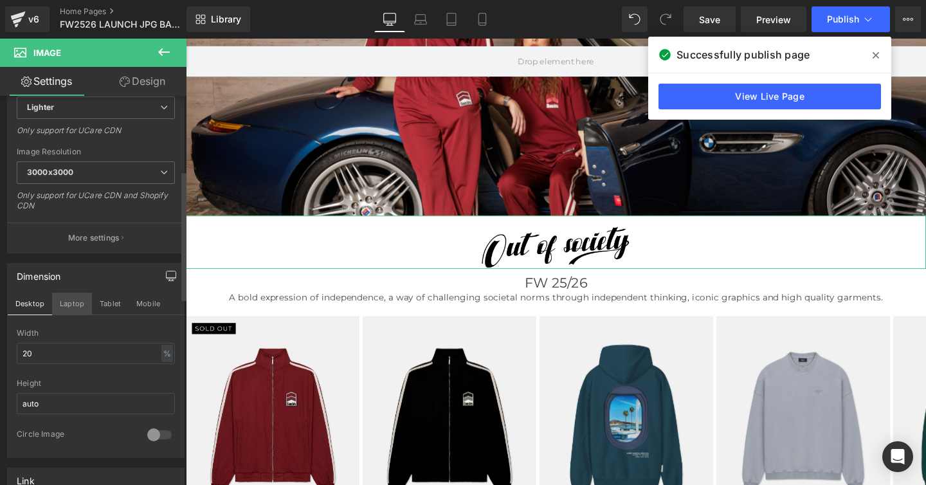
scroll to position [222, 0]
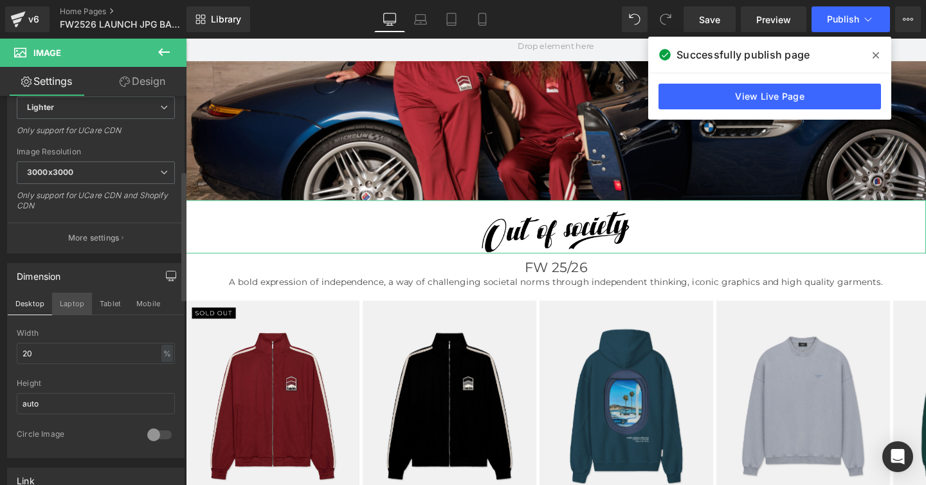
click at [73, 304] on button "Laptop" at bounding box center [72, 304] width 40 height 22
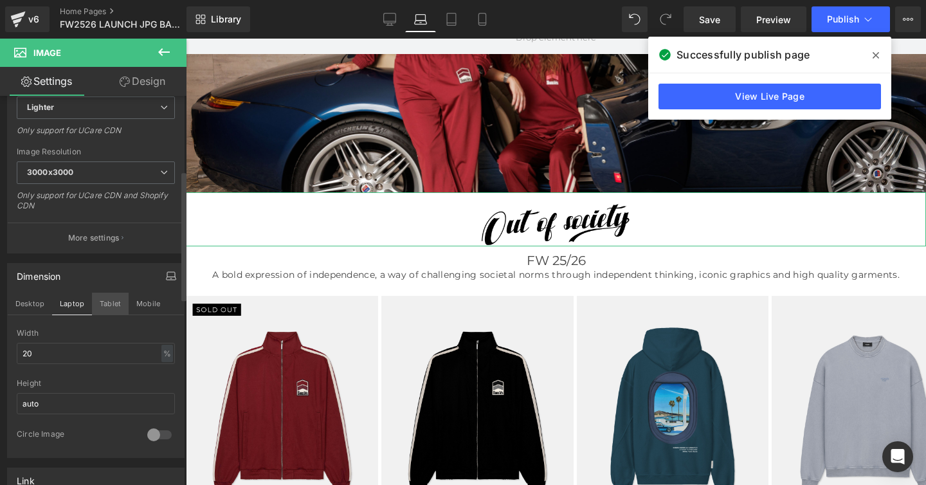
scroll to position [206, 0]
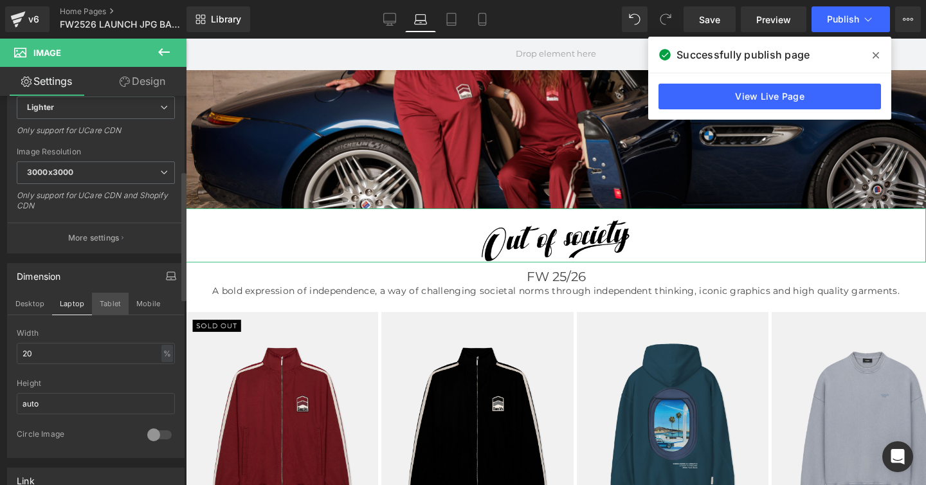
click at [114, 302] on button "Tablet" at bounding box center [110, 304] width 37 height 22
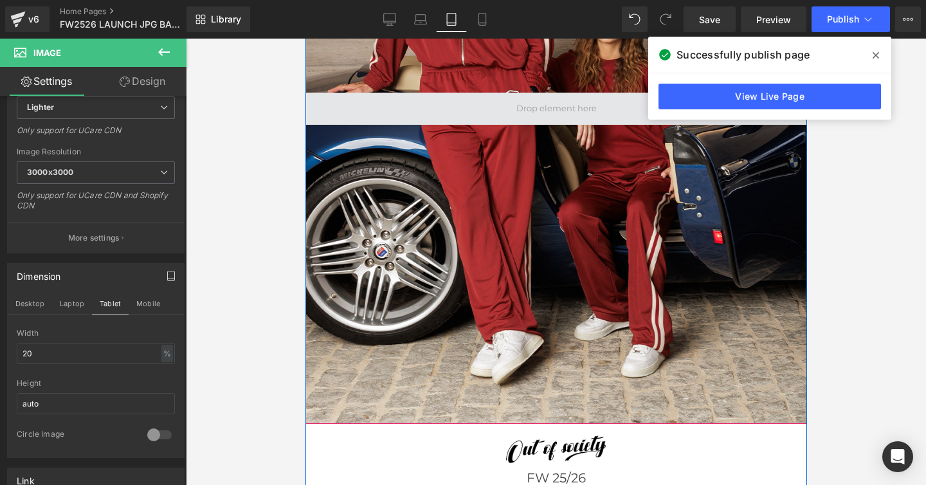
scroll to position [654, 0]
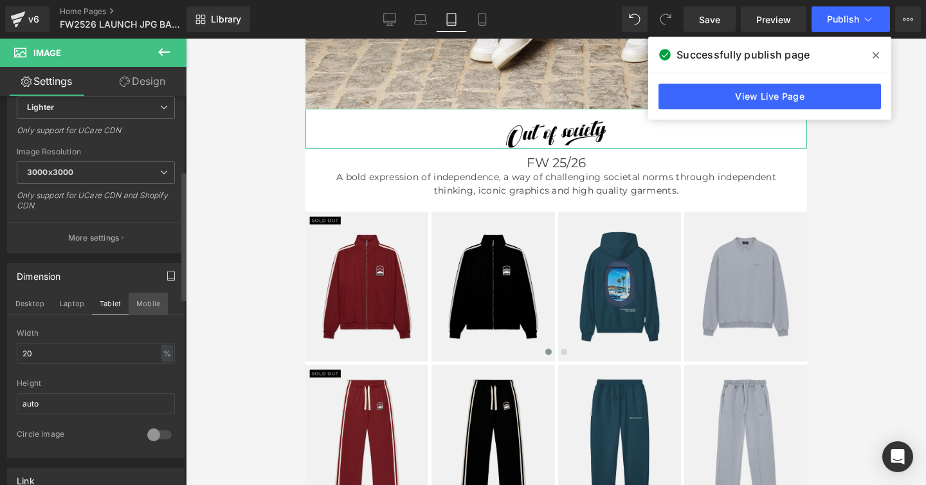
click at [143, 305] on button "Mobile" at bounding box center [148, 304] width 39 height 22
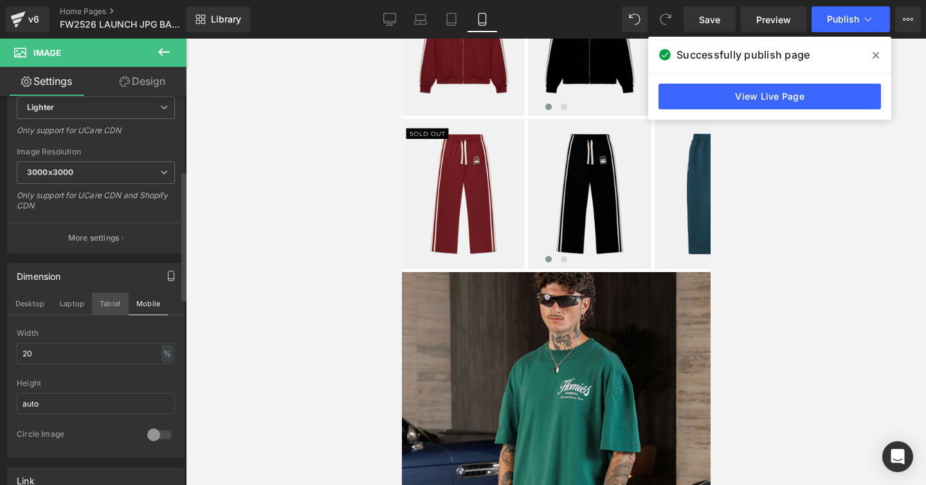
scroll to position [415, 0]
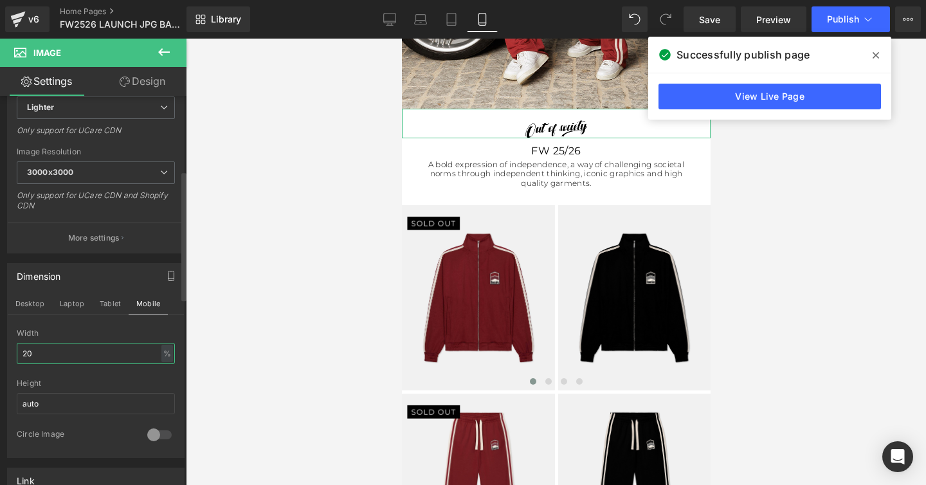
click at [27, 353] on input "20" at bounding box center [96, 353] width 158 height 21
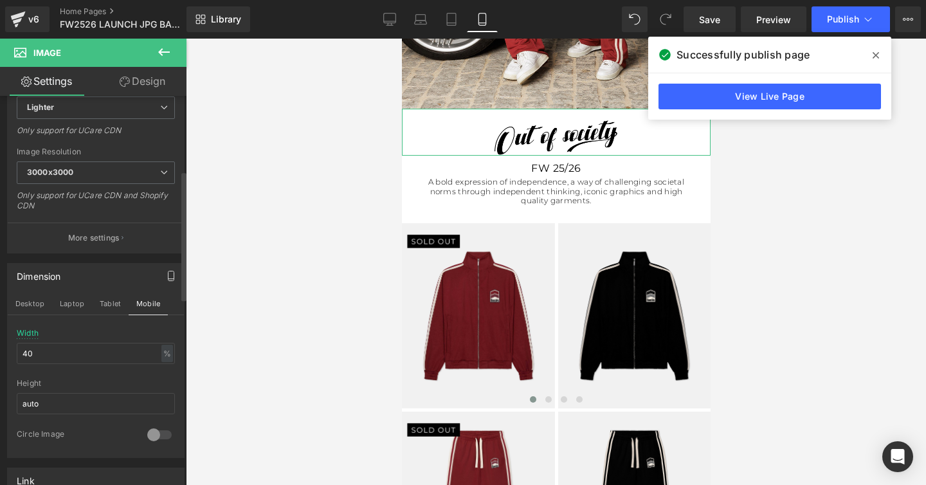
click at [59, 377] on div at bounding box center [96, 374] width 158 height 8
click at [842, 21] on span "Publish" at bounding box center [843, 19] width 32 height 10
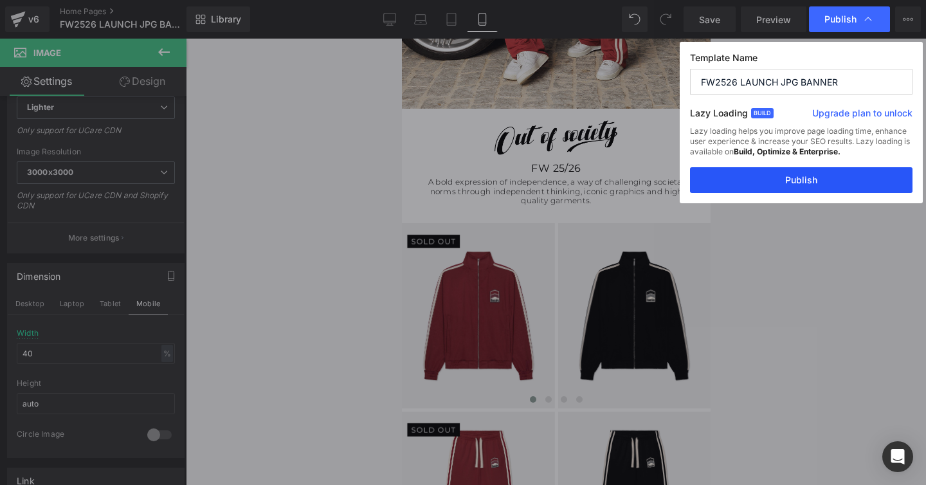
click at [788, 185] on button "Publish" at bounding box center [801, 180] width 222 height 26
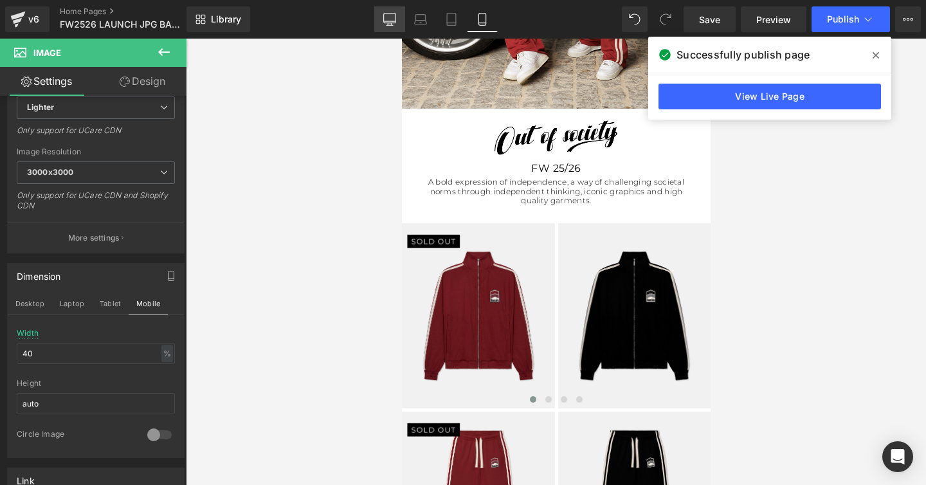
click at [388, 19] on icon at bounding box center [389, 19] width 13 height 13
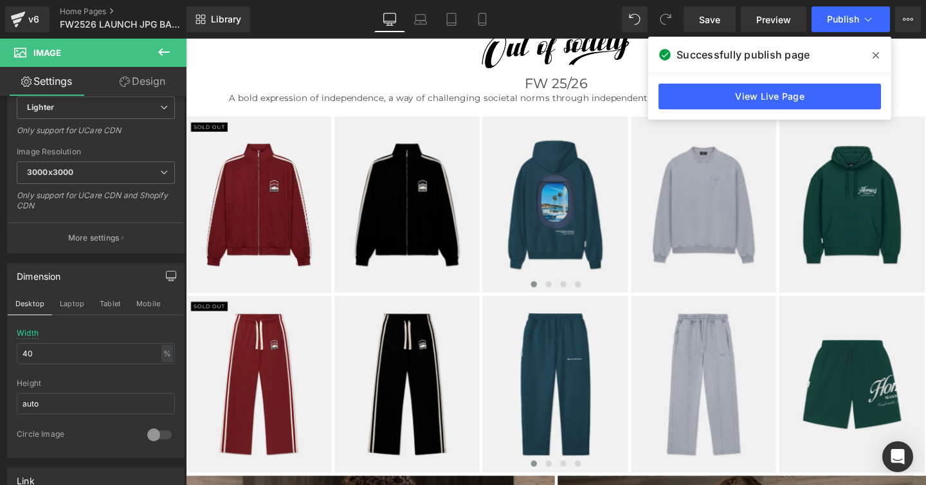
scroll to position [321, 0]
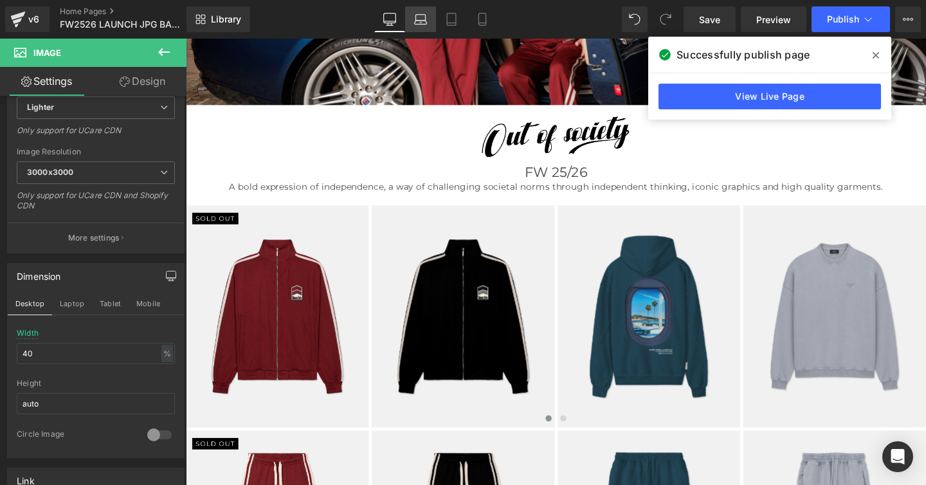
click at [419, 17] on icon at bounding box center [420, 19] width 13 height 13
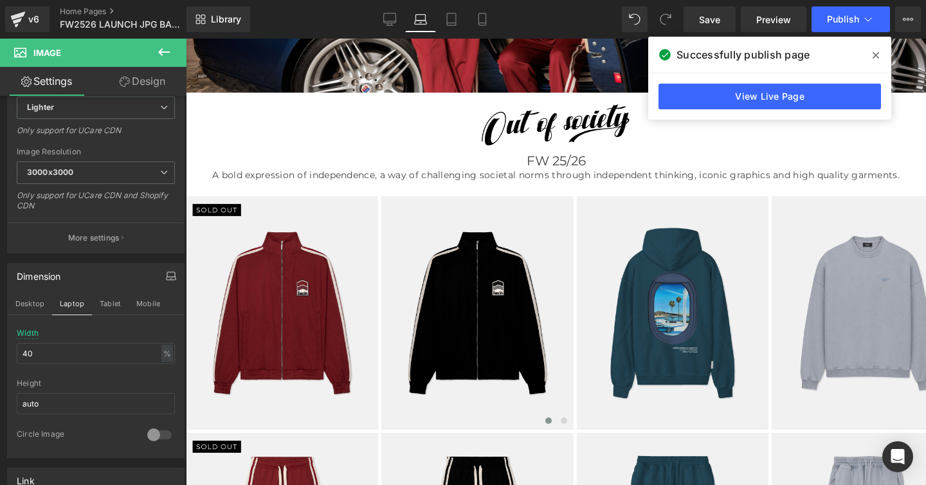
scroll to position [305, 0]
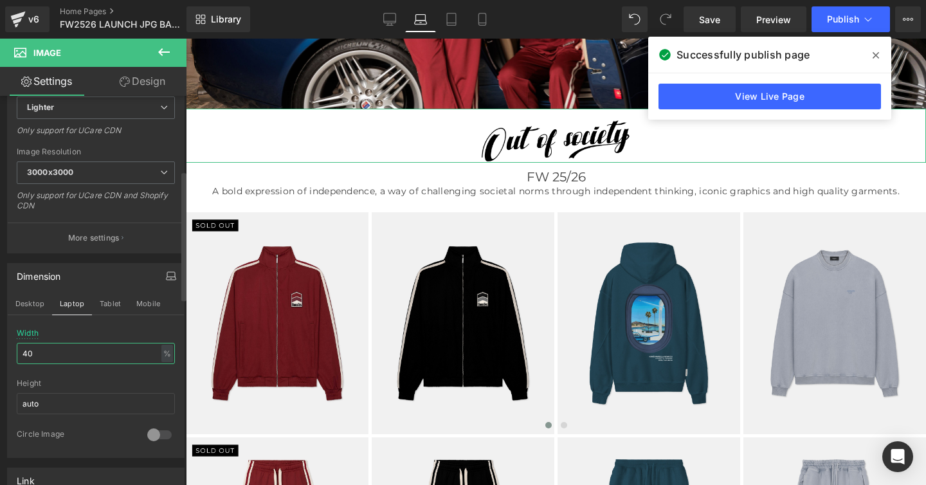
click at [27, 356] on input "40" at bounding box center [96, 353] width 158 height 21
click at [107, 304] on button "Tablet" at bounding box center [110, 304] width 37 height 22
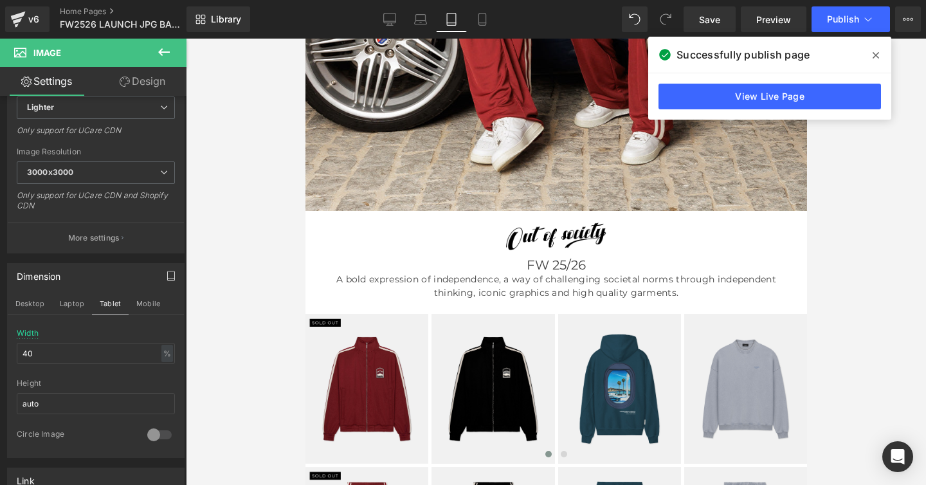
scroll to position [557, 0]
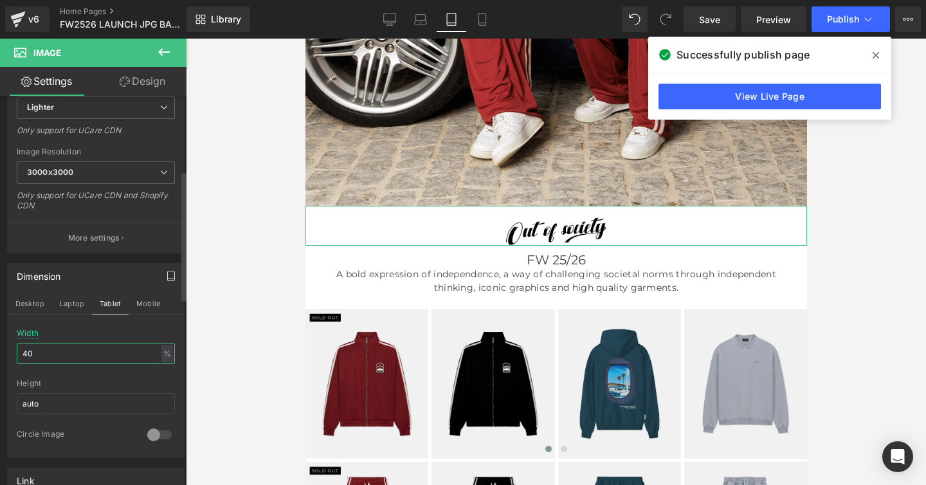
click at [28, 354] on input "40" at bounding box center [96, 353] width 158 height 21
click at [26, 352] on input "40" at bounding box center [96, 353] width 158 height 21
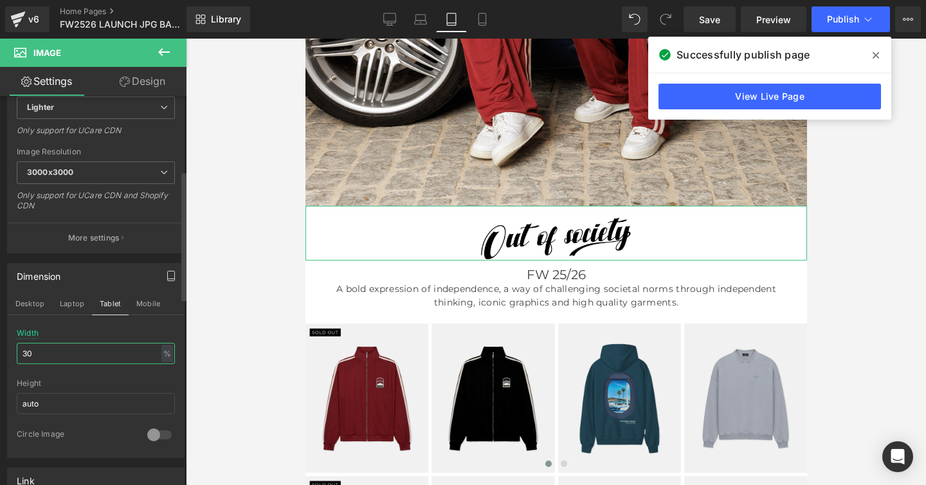
type input "30"
click at [118, 334] on div "Width 30 % % px" at bounding box center [96, 354] width 158 height 50
click at [143, 302] on button "Mobile" at bounding box center [148, 304] width 39 height 22
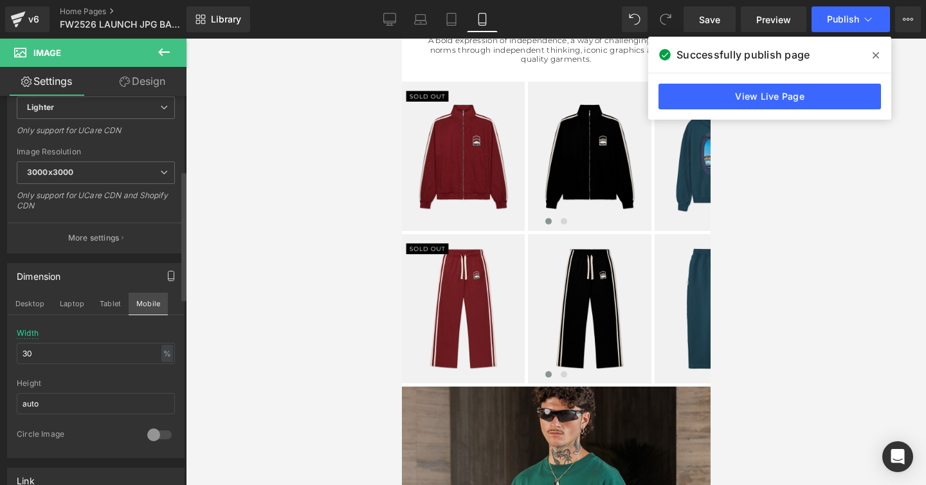
scroll to position [318, 0]
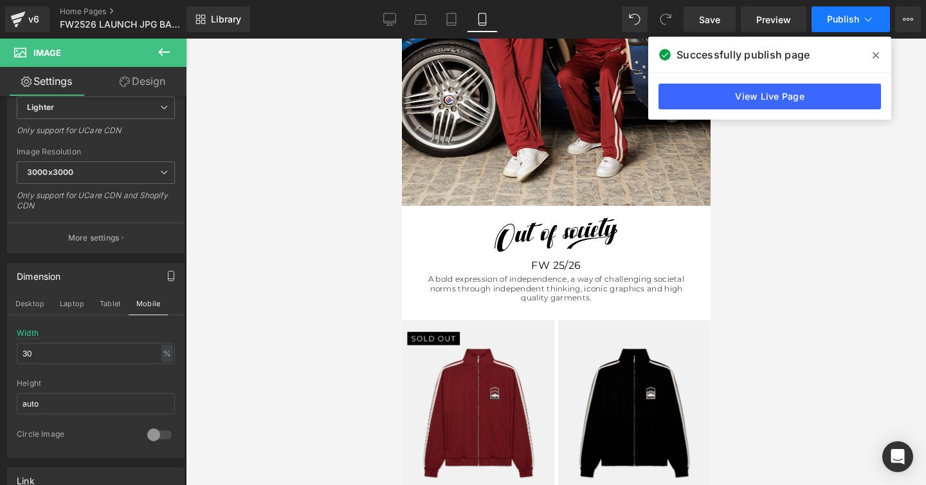
click at [840, 21] on span "Publish" at bounding box center [843, 19] width 32 height 10
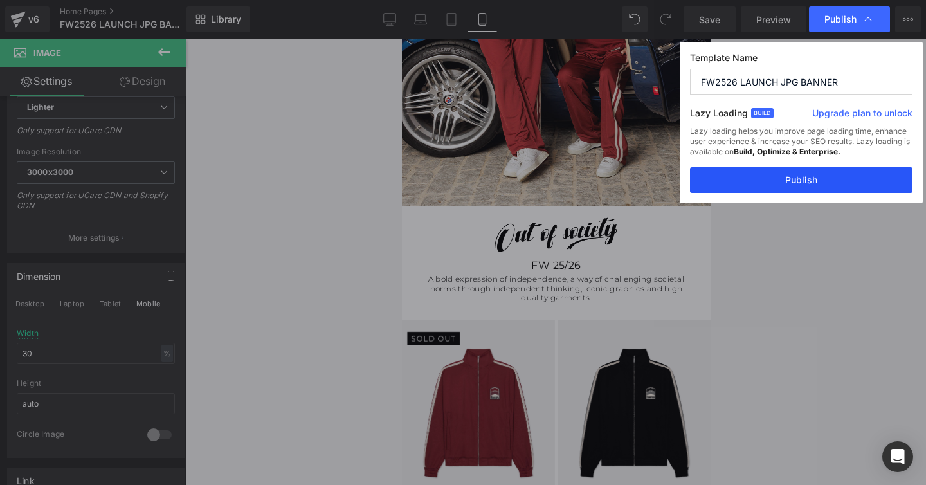
click at [801, 175] on button "Publish" at bounding box center [801, 180] width 222 height 26
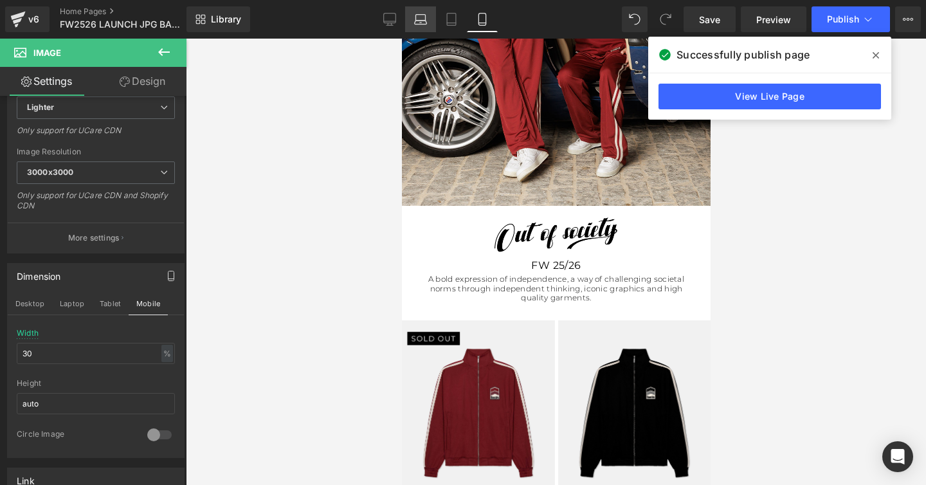
click at [417, 16] on icon at bounding box center [420, 19] width 13 height 13
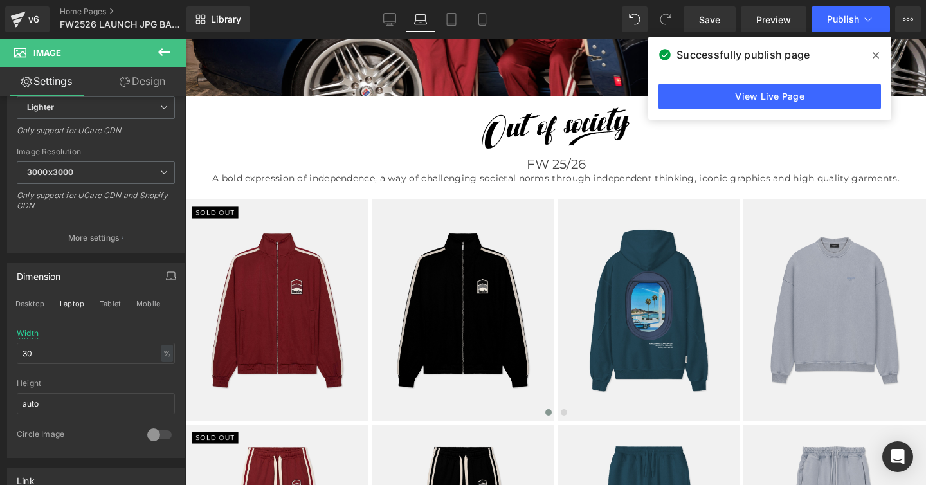
scroll to position [208, 0]
